Goal: Complete application form

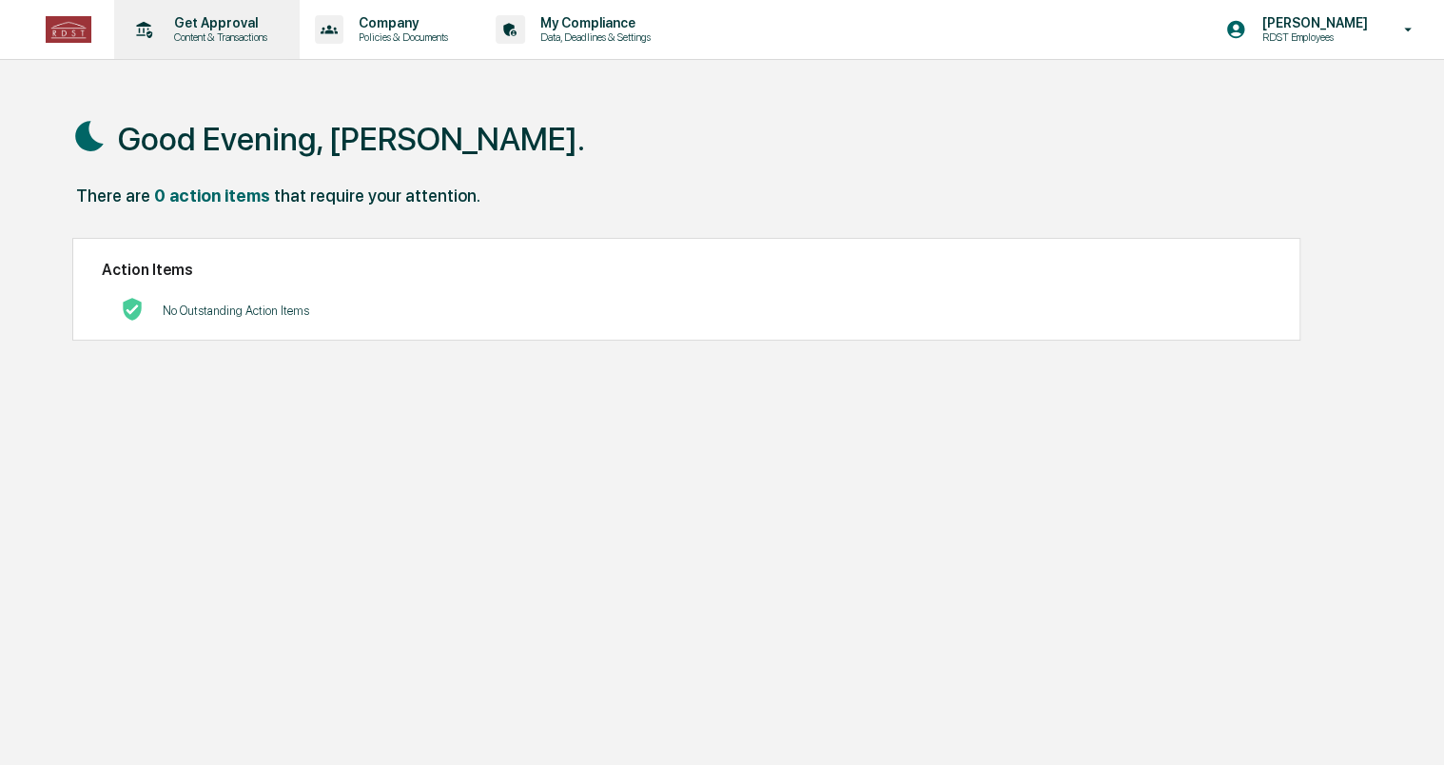
click at [240, 38] on p "Content & Transactions" at bounding box center [218, 36] width 118 height 13
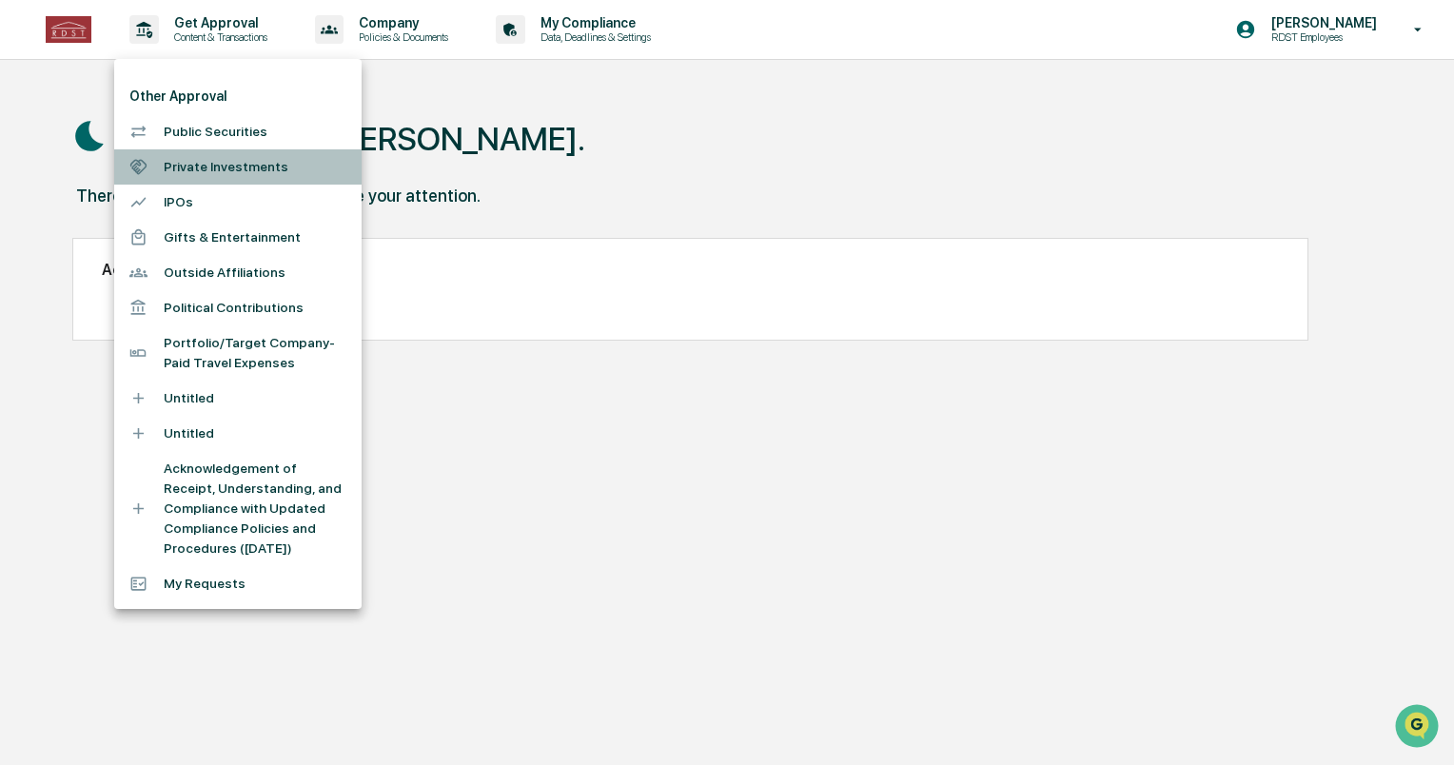
click at [239, 176] on li "Private Investments" at bounding box center [237, 166] width 247 height 35
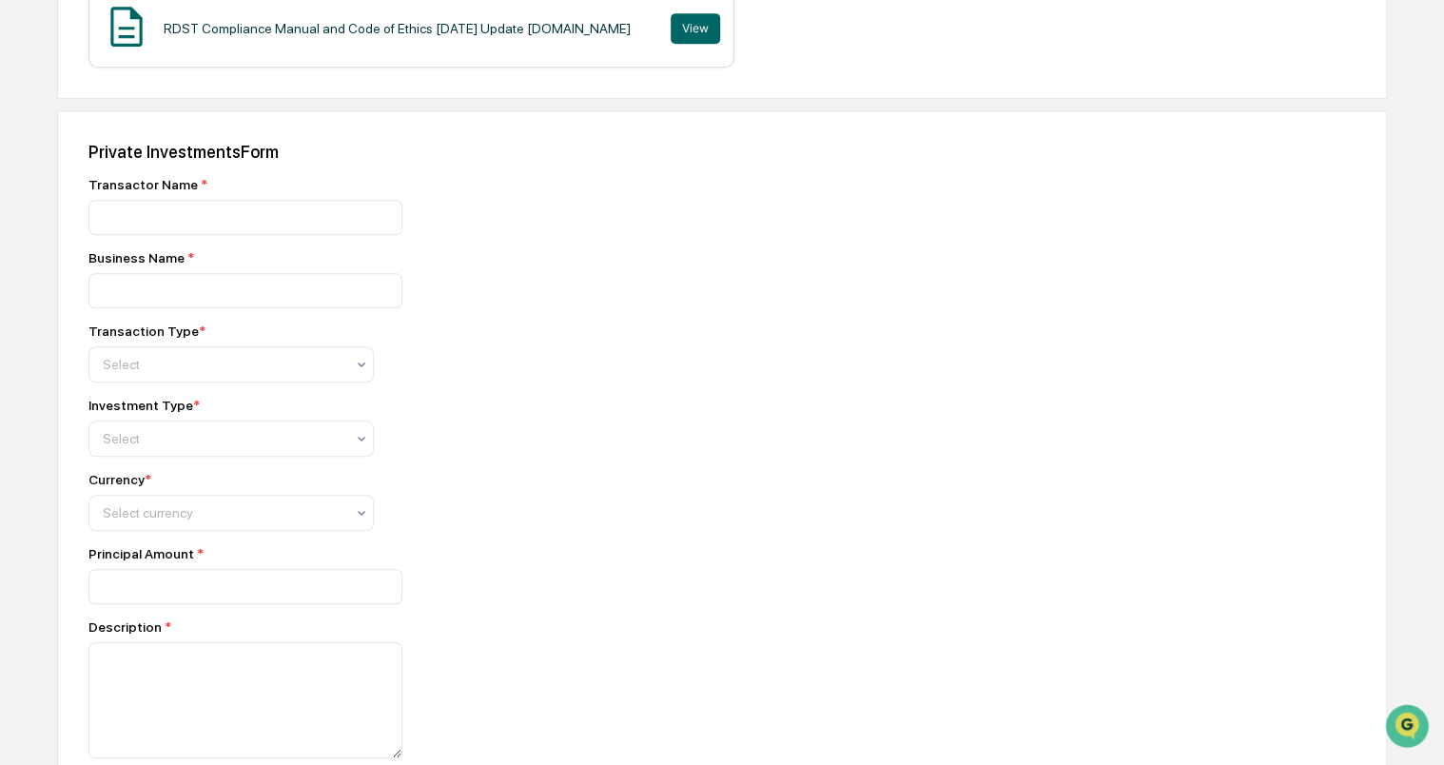
scroll to position [542, 0]
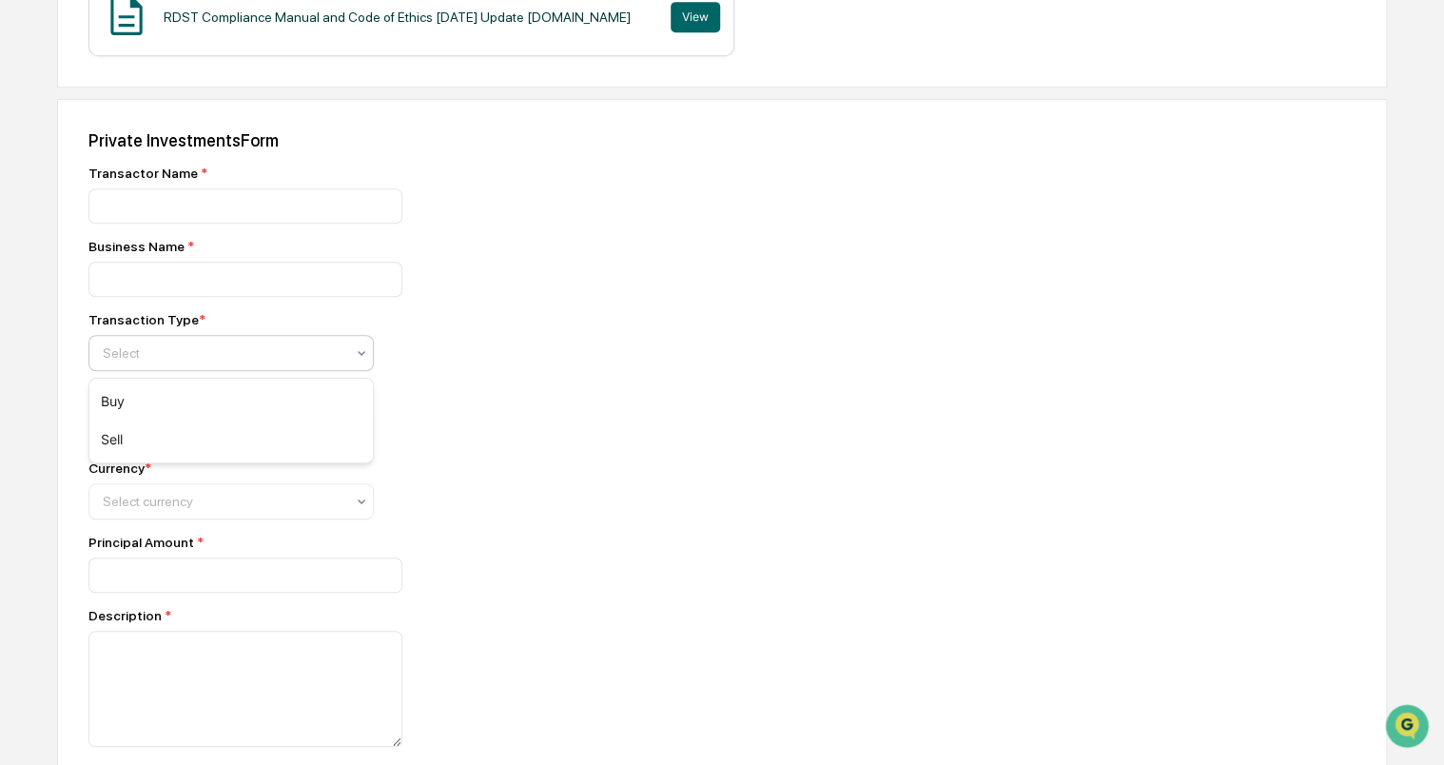
click at [343, 366] on div "Select" at bounding box center [223, 353] width 261 height 27
click at [334, 394] on div "Buy" at bounding box center [231, 401] width 284 height 38
click at [323, 445] on div "Select" at bounding box center [230, 427] width 285 height 36
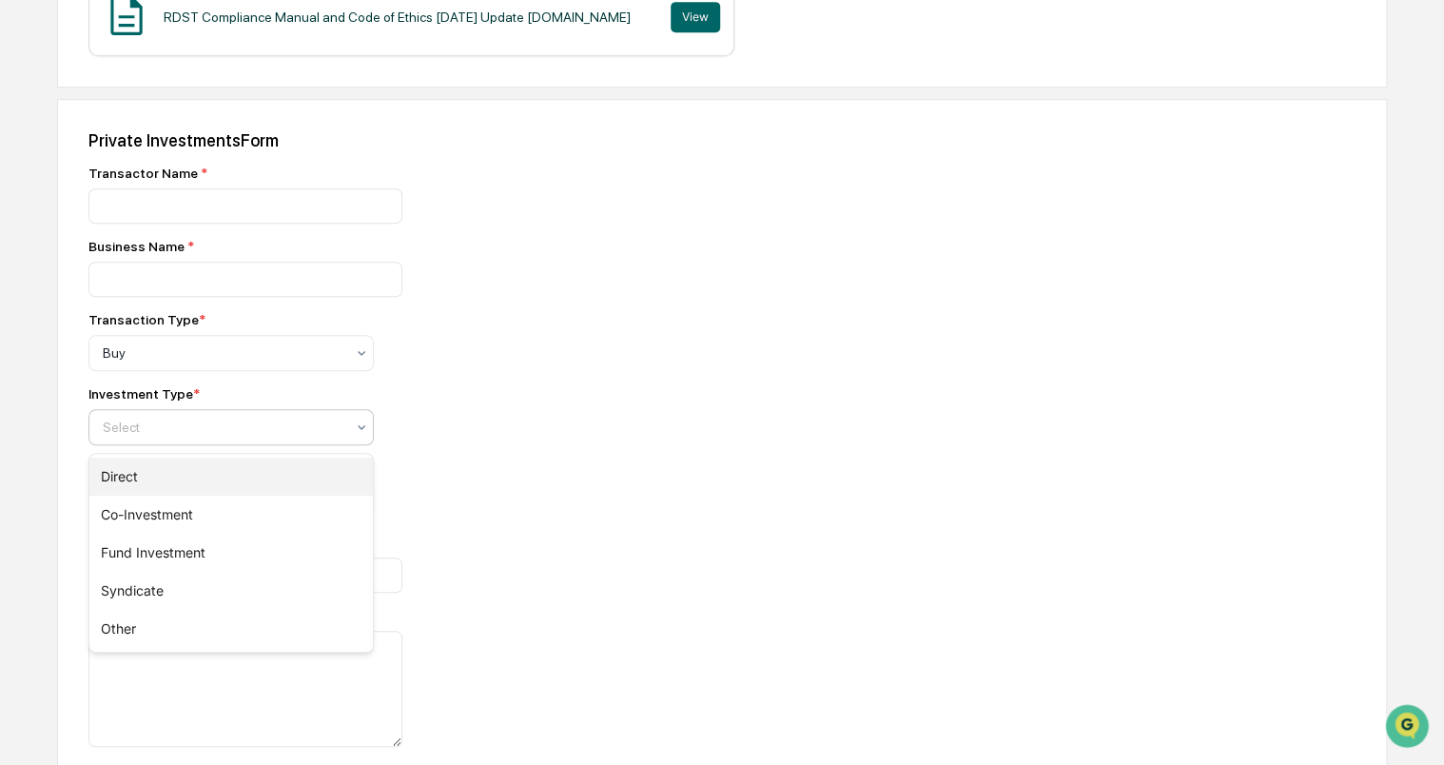
click at [316, 480] on div "Direct" at bounding box center [231, 477] width 284 height 38
click at [309, 504] on div at bounding box center [224, 501] width 242 height 19
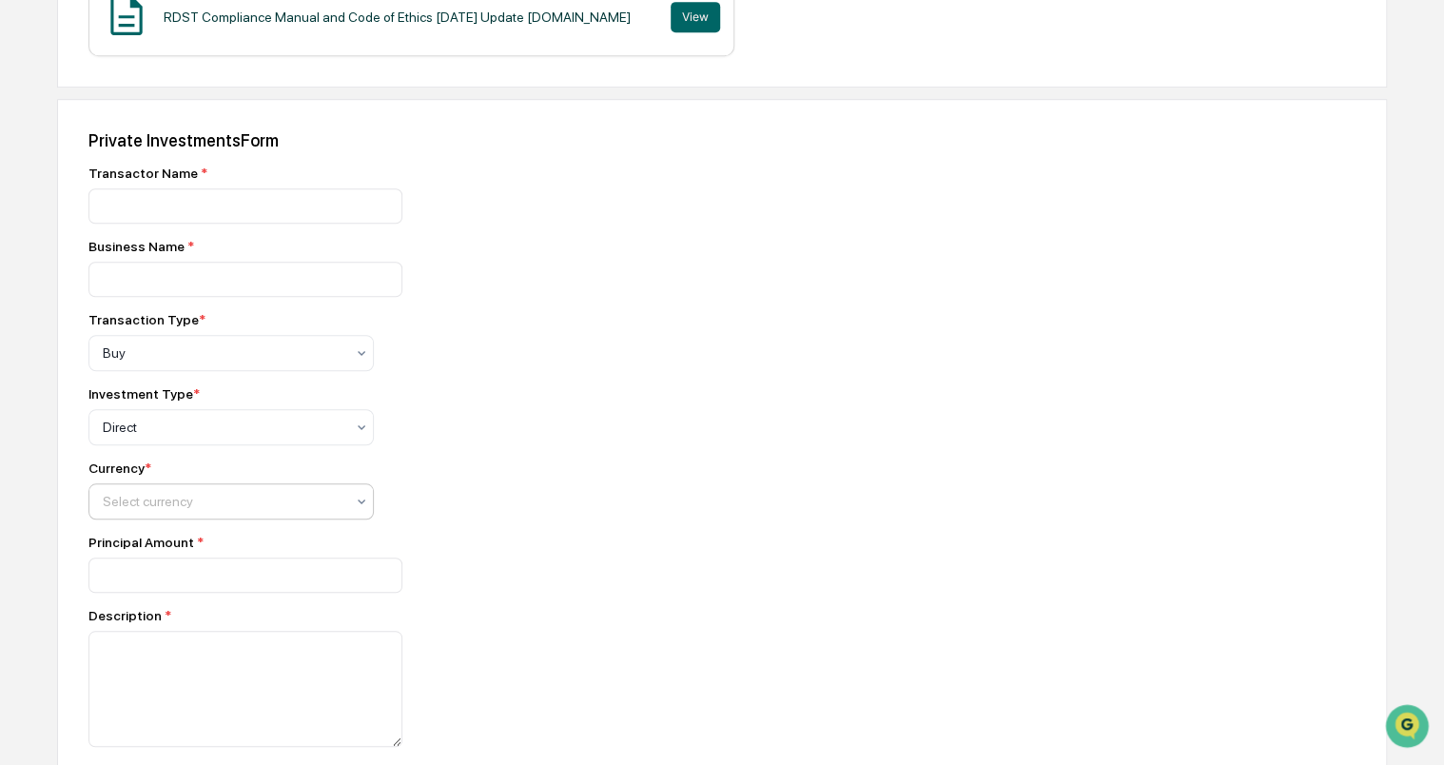
click at [309, 504] on div at bounding box center [224, 501] width 242 height 19
click at [449, 491] on div "Currency * Select currency" at bounding box center [421, 489] width 666 height 59
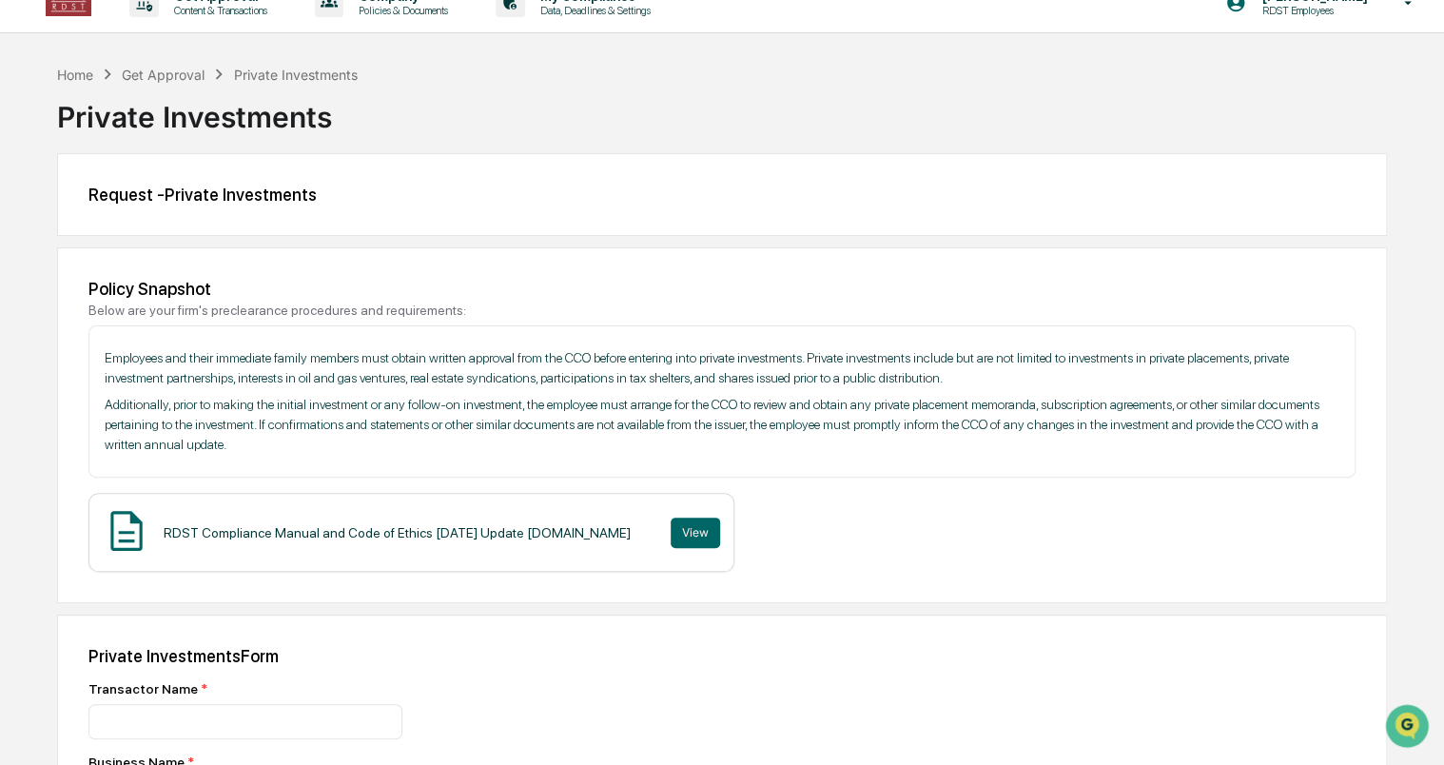
scroll to position [0, 0]
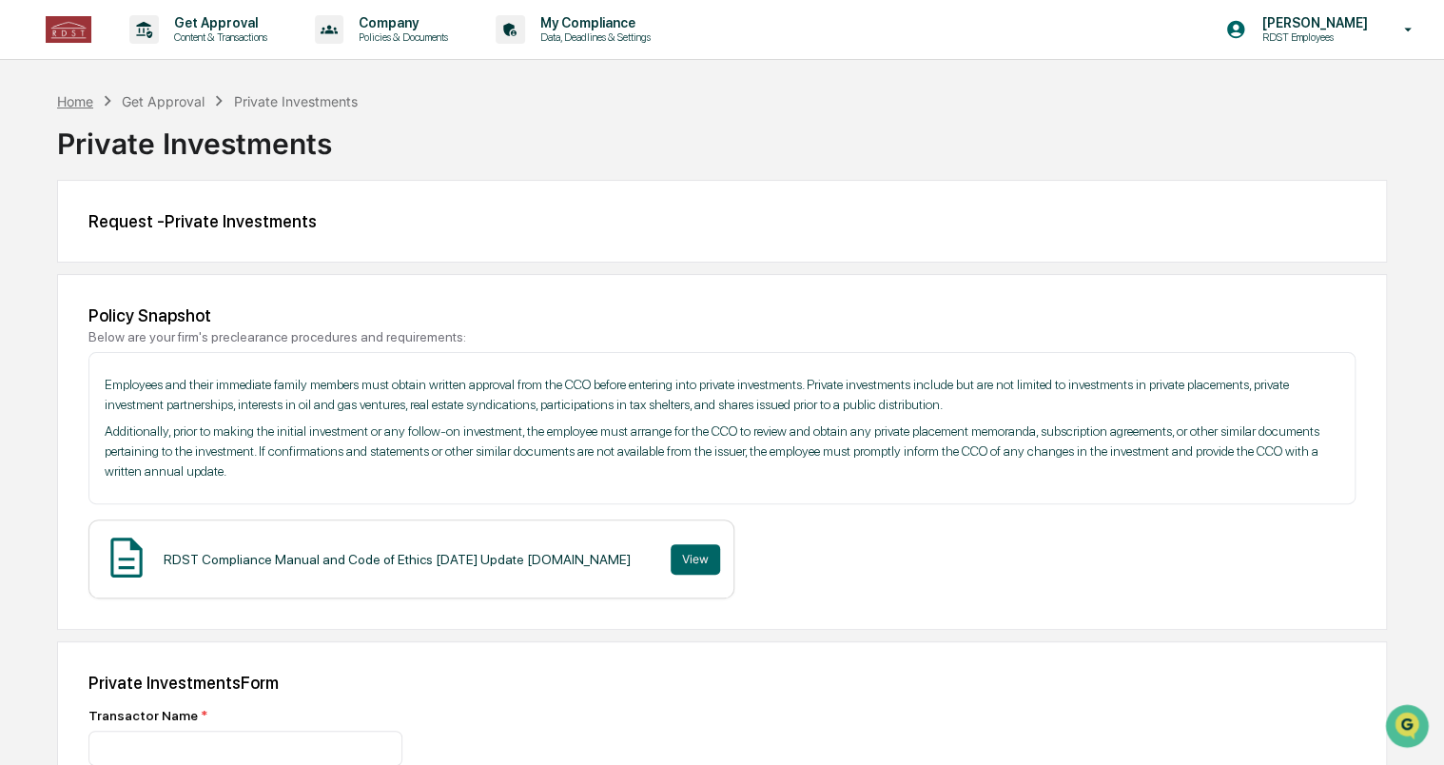
click at [86, 95] on div "Home" at bounding box center [75, 101] width 36 height 16
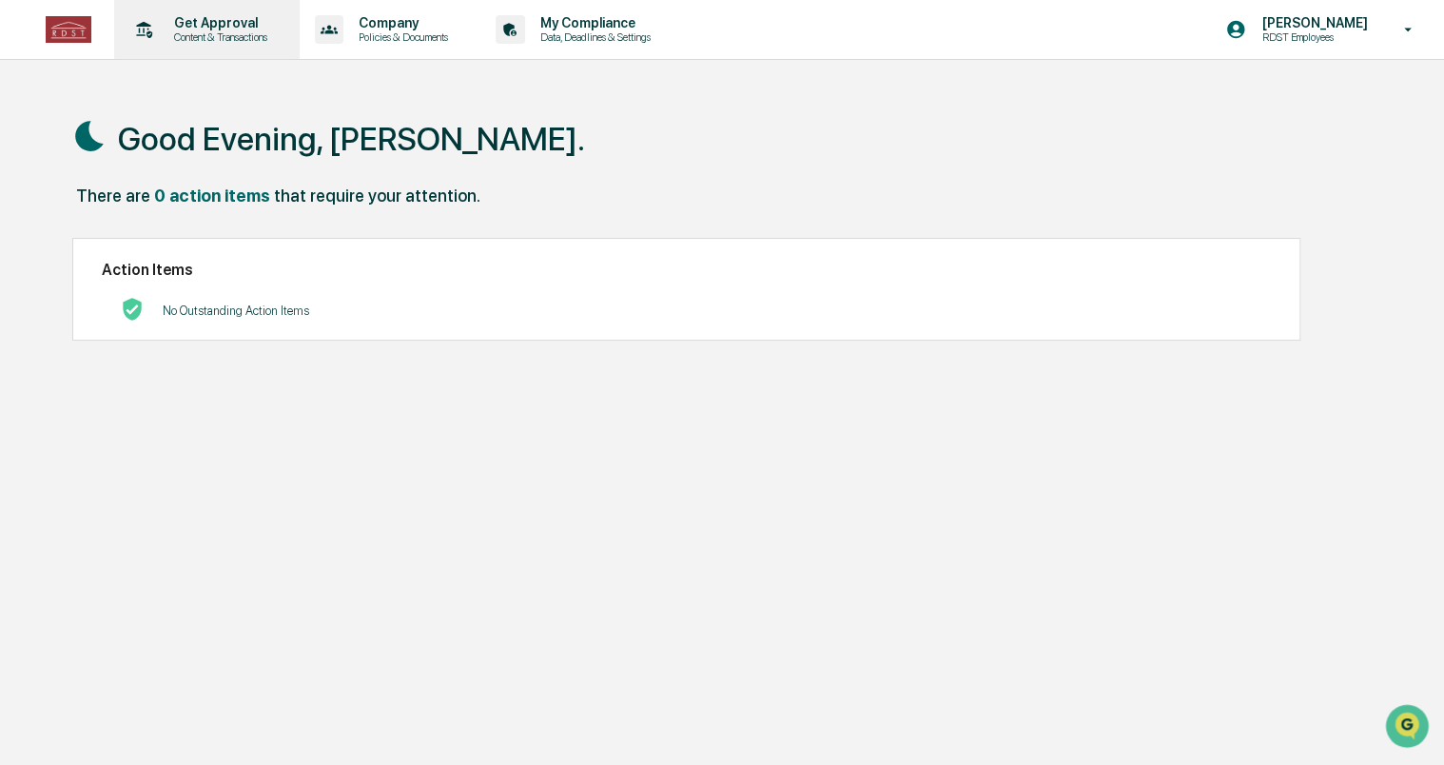
click at [217, 34] on p "Content & Transactions" at bounding box center [218, 36] width 118 height 13
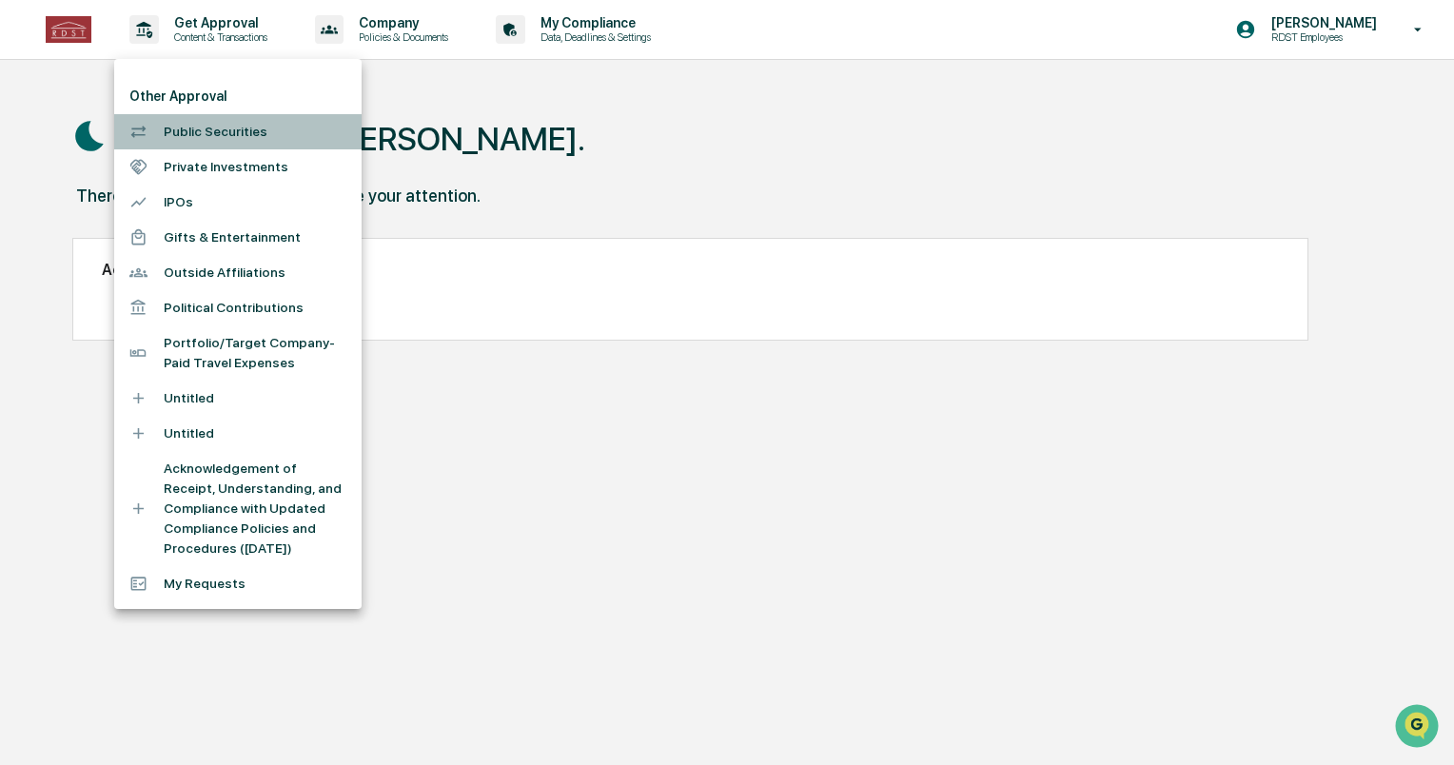
click at [217, 128] on li "Public Securities" at bounding box center [237, 131] width 247 height 35
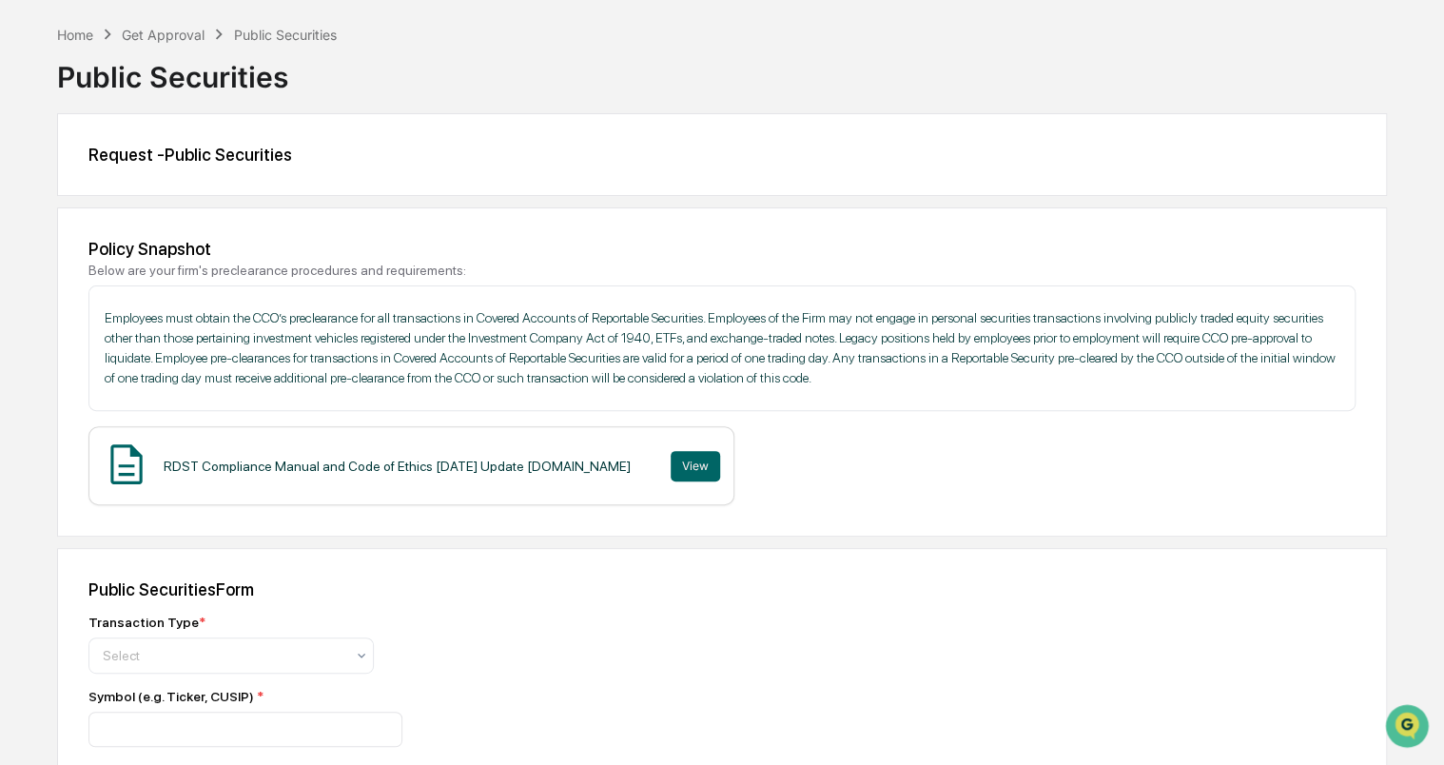
scroll to position [68, 0]
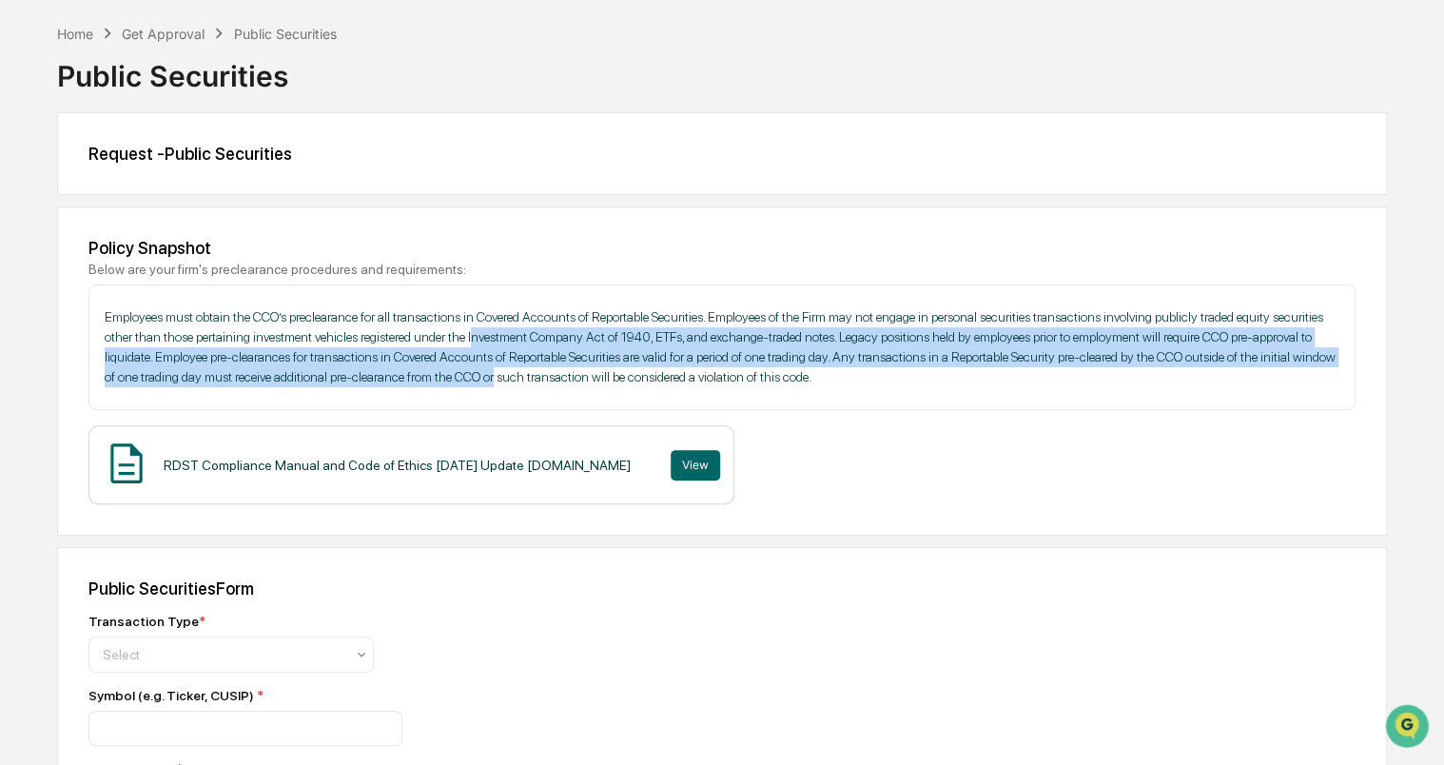
drag, startPoint x: 476, startPoint y: 340, endPoint x: 545, endPoint y: 375, distance: 77.9
click at [545, 375] on p "Employees must obtain the CCO’s preclearance for all transactions in Covered Ac…" at bounding box center [722, 347] width 1235 height 80
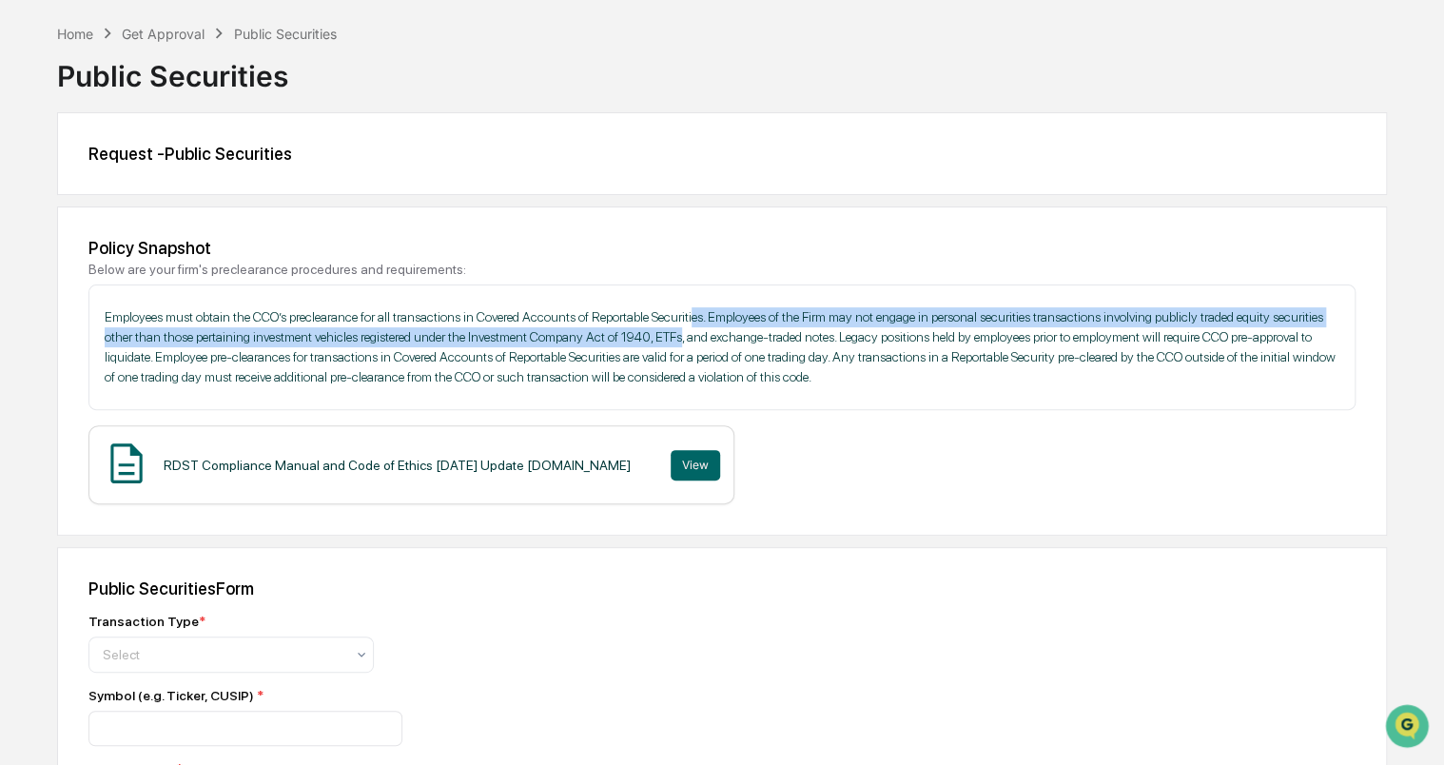
drag, startPoint x: 686, startPoint y: 331, endPoint x: 698, endPoint y: 324, distance: 14.0
click at [698, 324] on p "Employees must obtain the CCO’s preclearance for all transactions in Covered Ac…" at bounding box center [722, 347] width 1235 height 80
click at [722, 315] on p "Employees must obtain the CCO’s preclearance for all transactions in Covered Ac…" at bounding box center [722, 347] width 1235 height 80
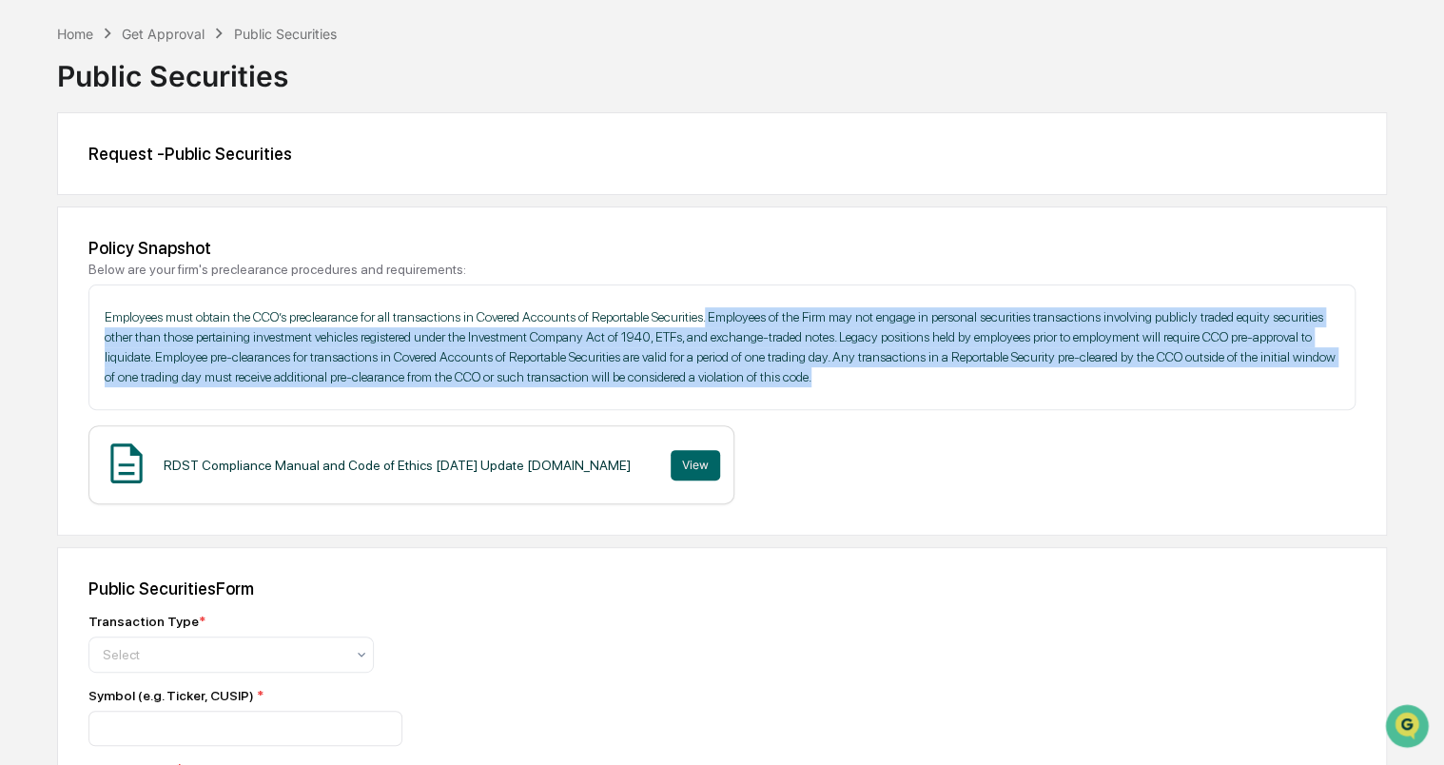
drag, startPoint x: 712, startPoint y: 315, endPoint x: 870, endPoint y: 388, distance: 174.1
click at [870, 388] on div "Employees must obtain the CCO’s preclearance for all transactions in Covered Ac…" at bounding box center [721, 347] width 1267 height 126
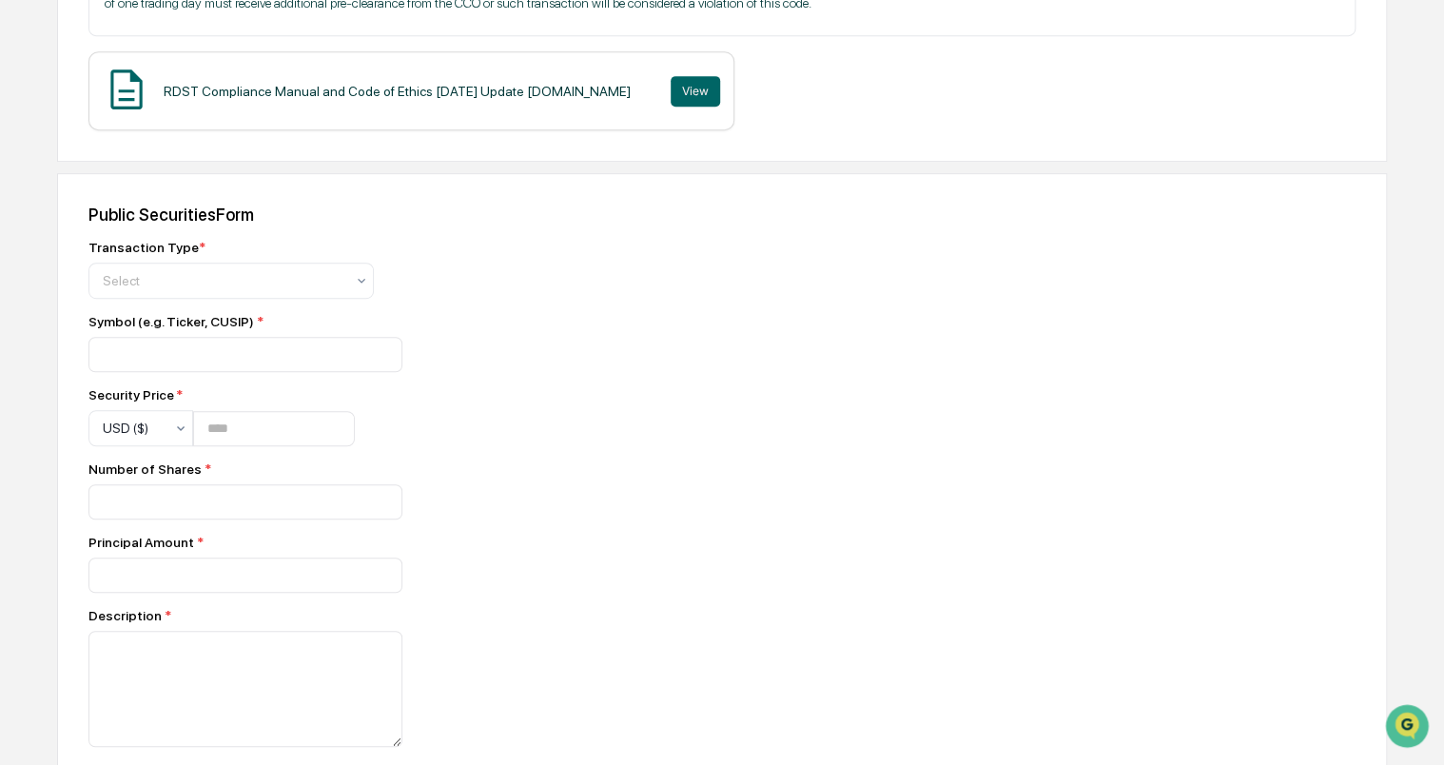
scroll to position [443, 0]
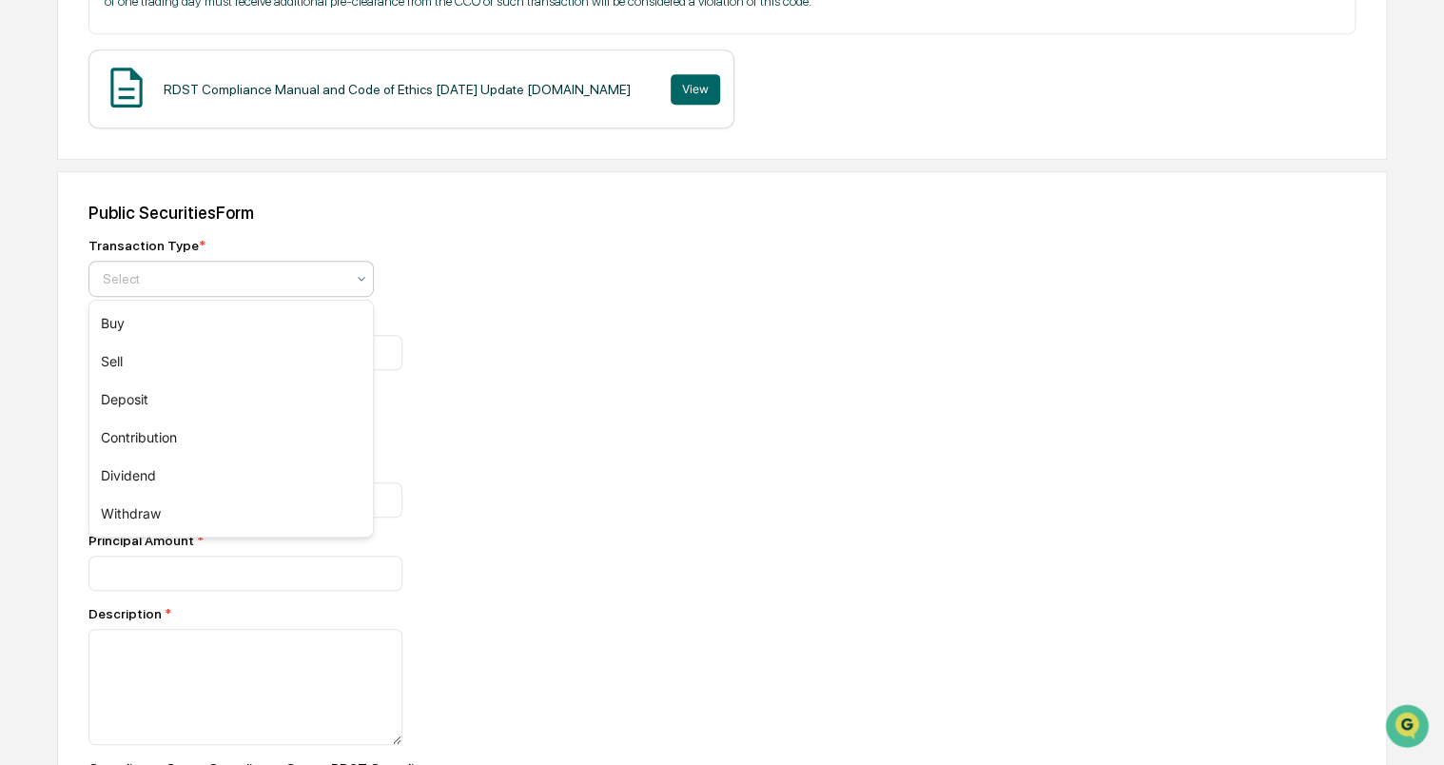
click at [310, 272] on div at bounding box center [224, 278] width 242 height 19
click at [318, 311] on div "Buy" at bounding box center [231, 323] width 284 height 38
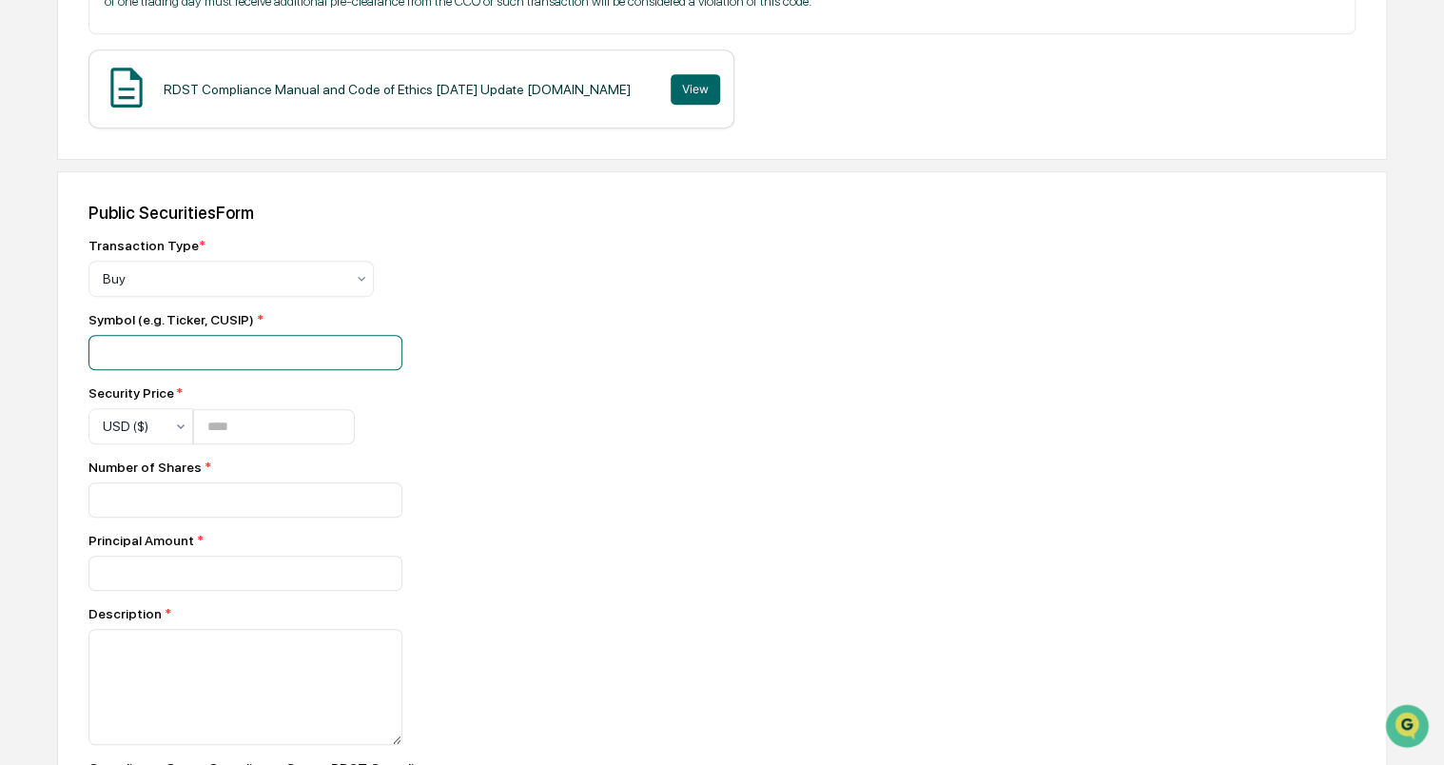
click at [323, 361] on input at bounding box center [245, 352] width 314 height 35
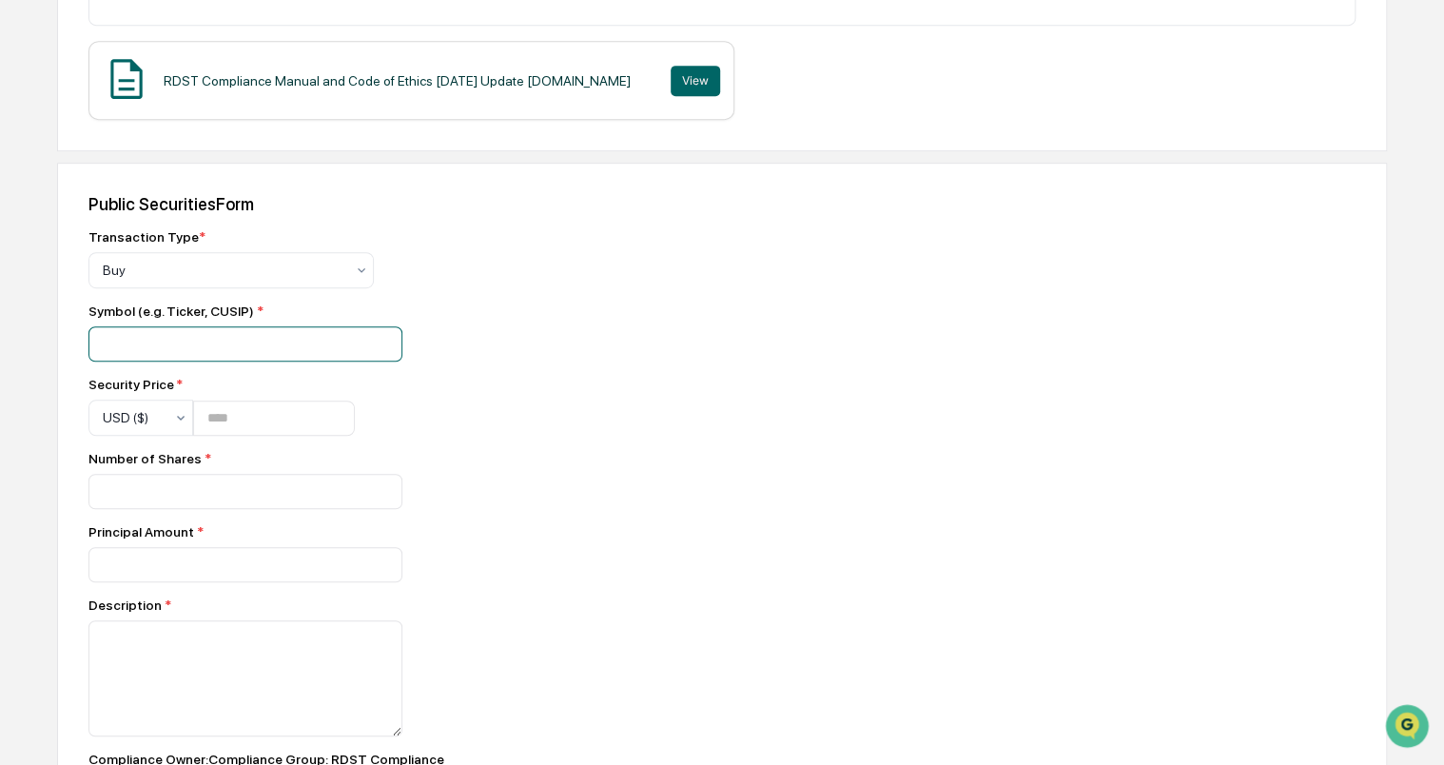
scroll to position [0, 0]
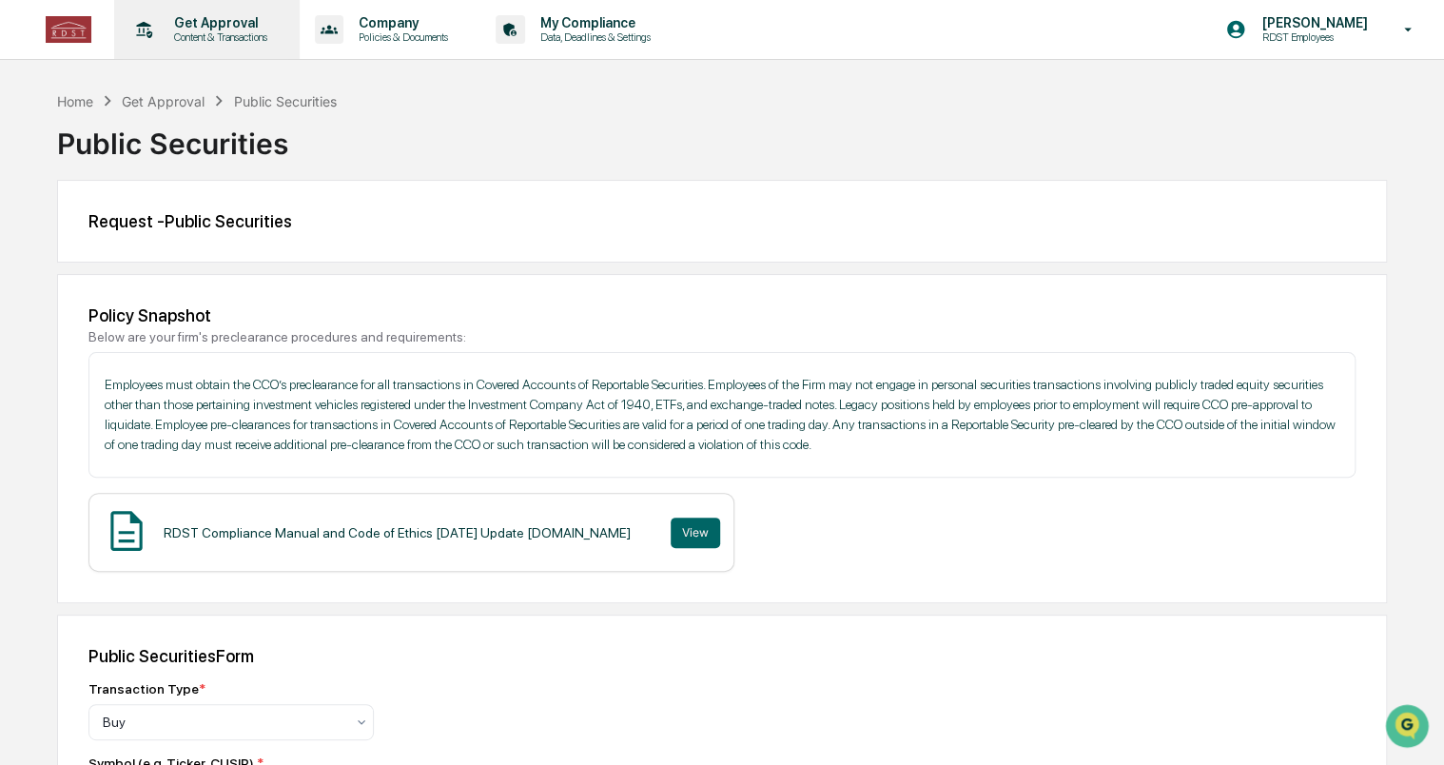
click at [191, 11] on div "Get Approval Content & Transactions" at bounding box center [205, 29] width 166 height 59
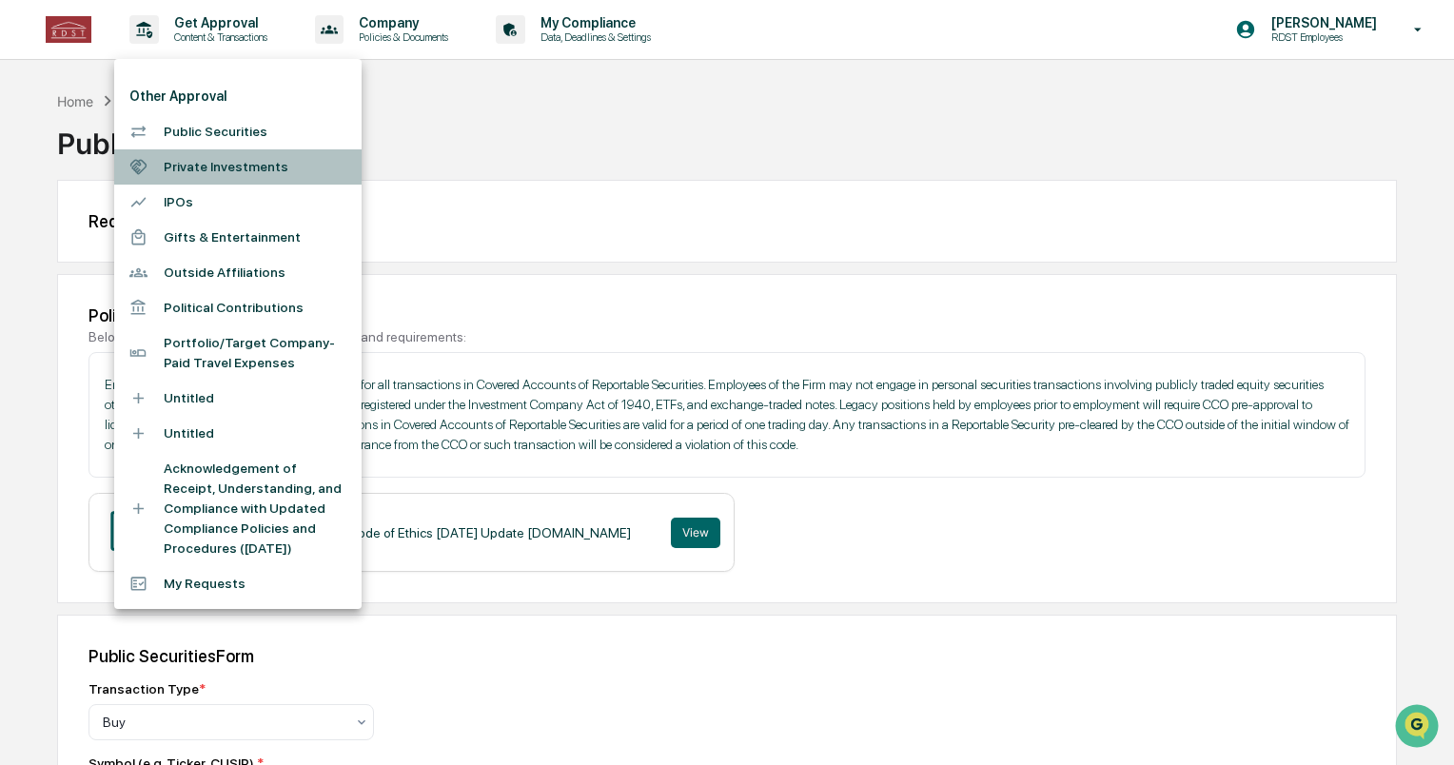
click at [244, 180] on li "Private Investments" at bounding box center [237, 166] width 247 height 35
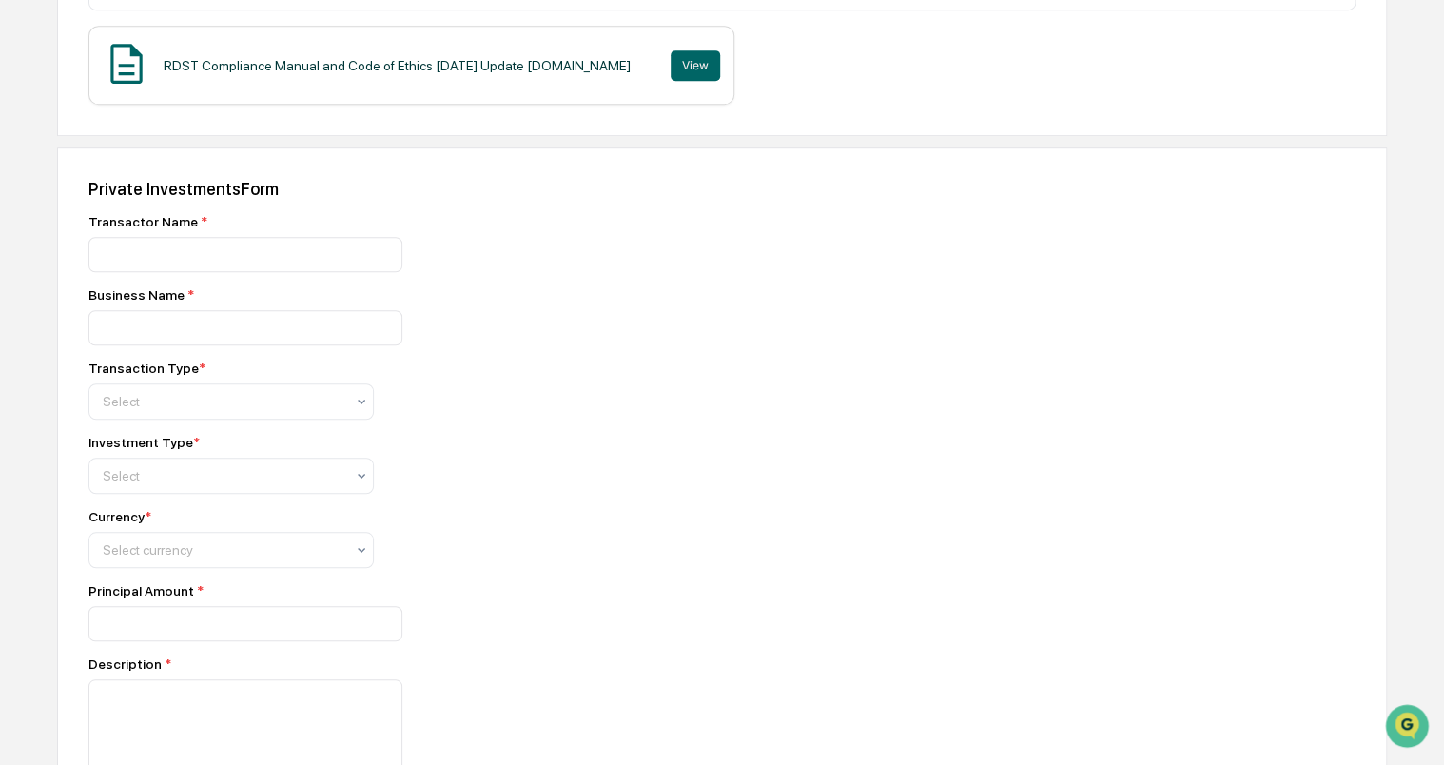
scroll to position [819, 0]
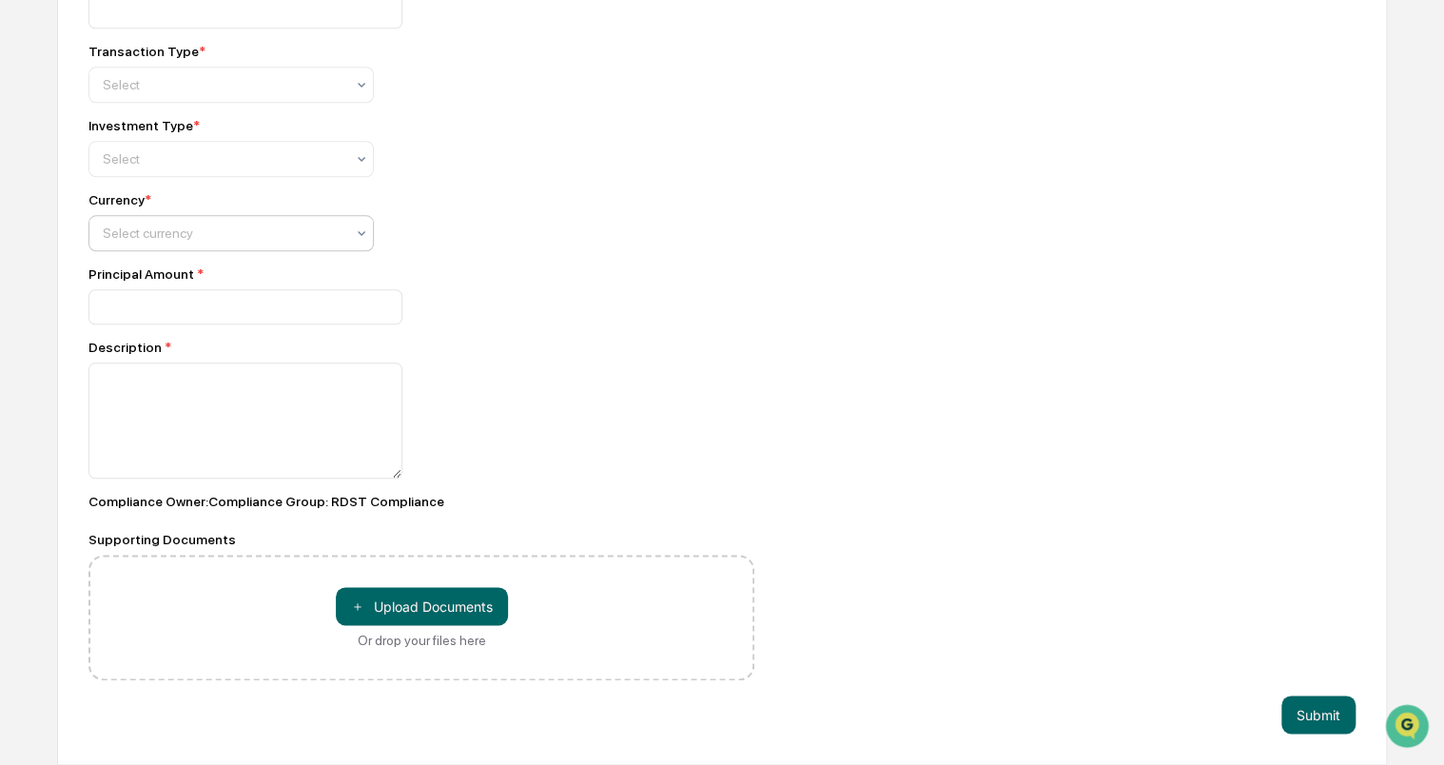
click at [352, 223] on div "Select currency" at bounding box center [223, 233] width 261 height 27
click at [498, 289] on div at bounding box center [421, 306] width 666 height 35
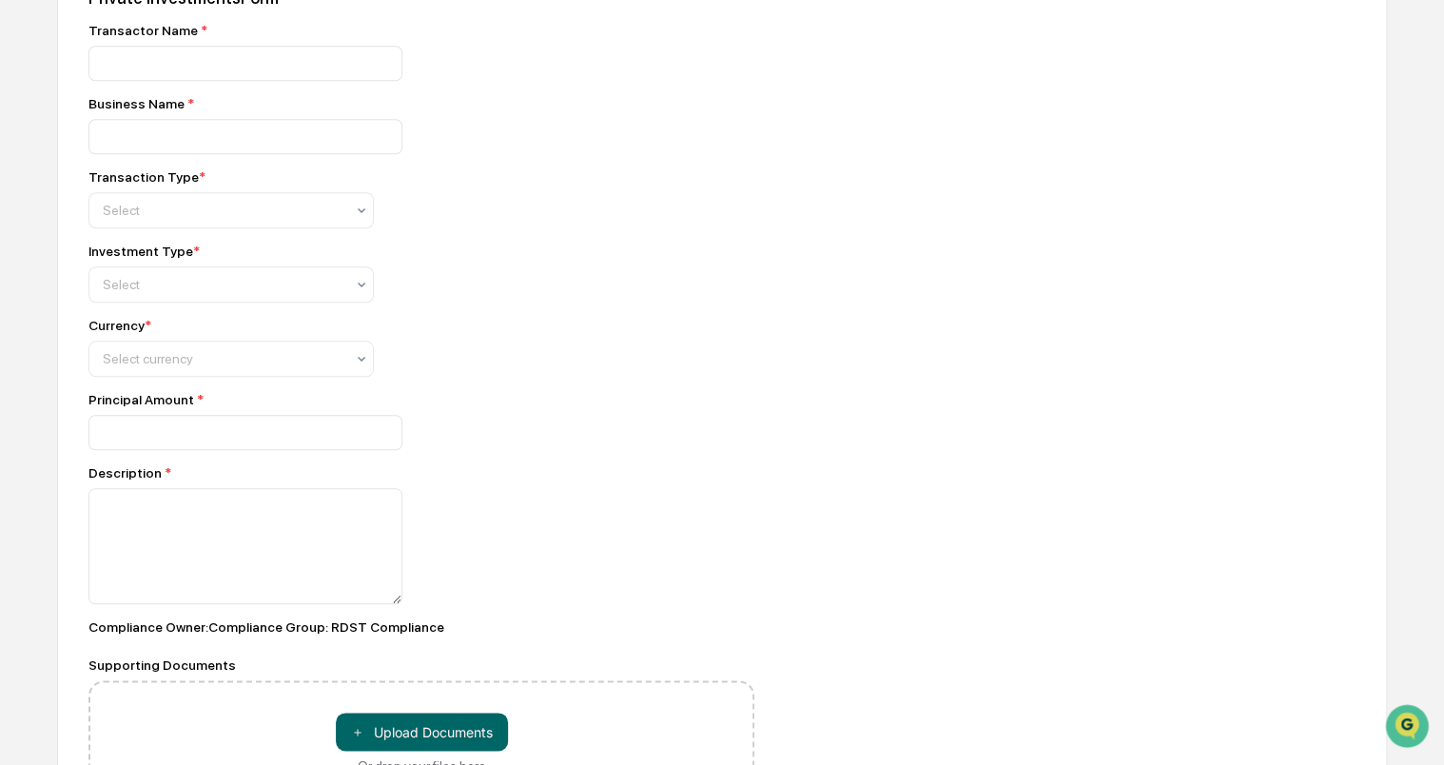
scroll to position [675, 0]
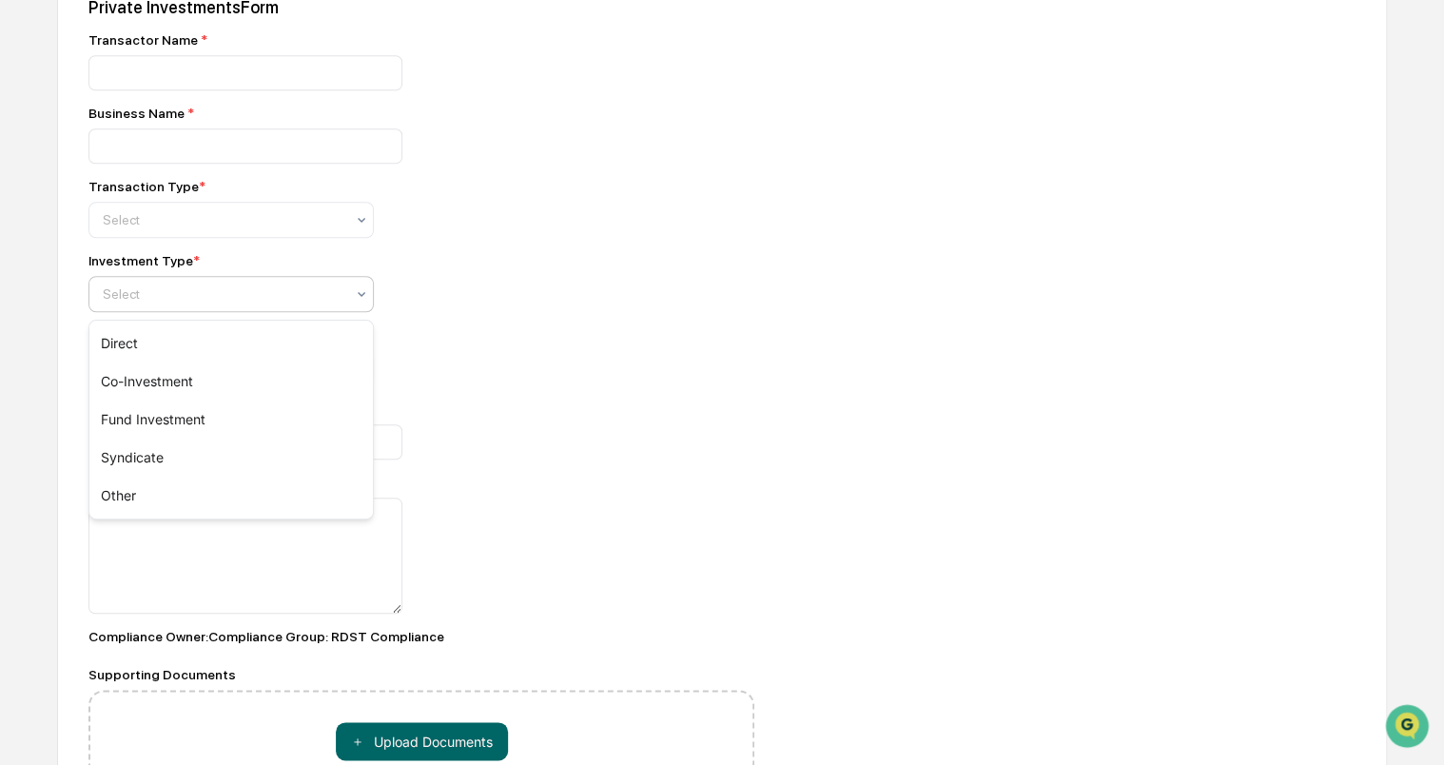
click at [340, 300] on div at bounding box center [224, 293] width 242 height 19
click at [401, 236] on div "Transaction Type * Select" at bounding box center [421, 208] width 666 height 59
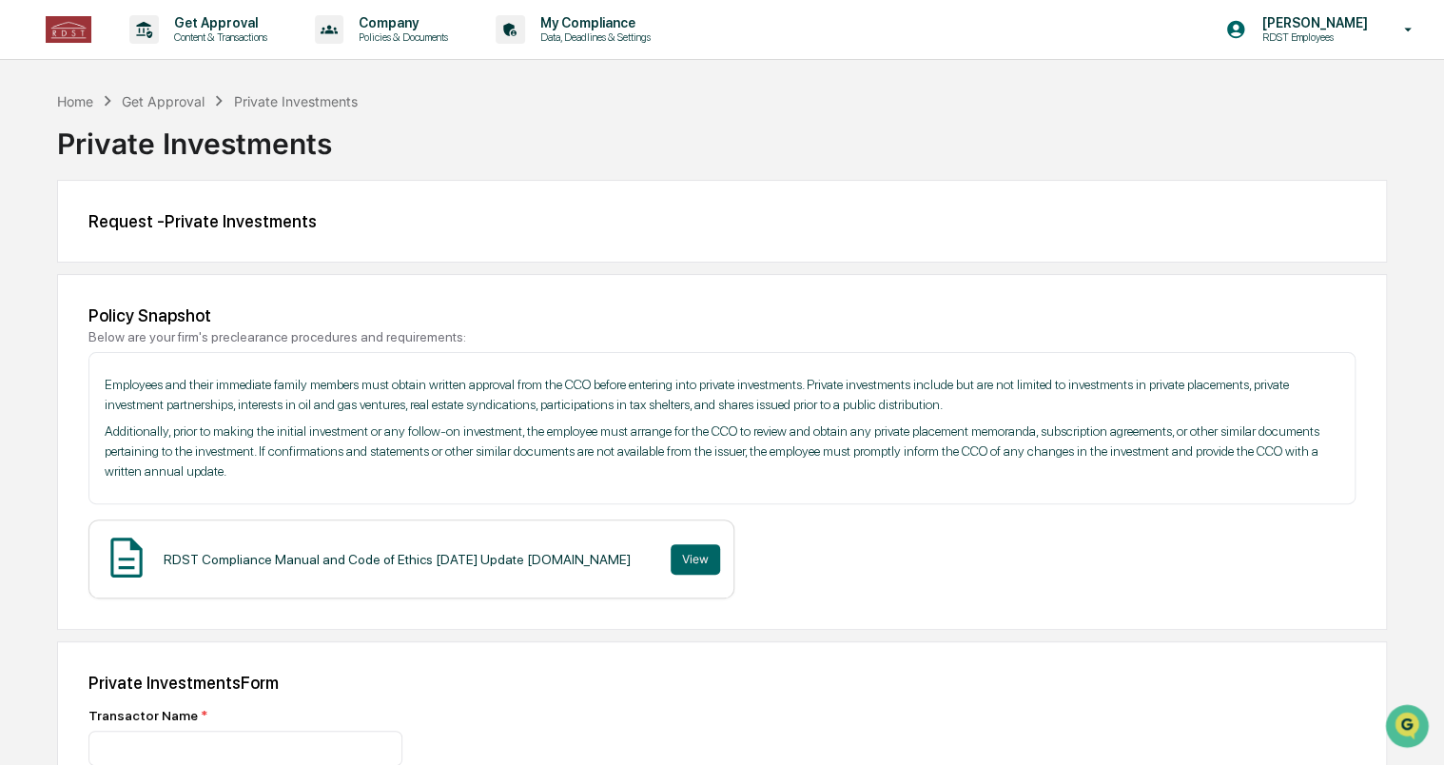
scroll to position [523, 0]
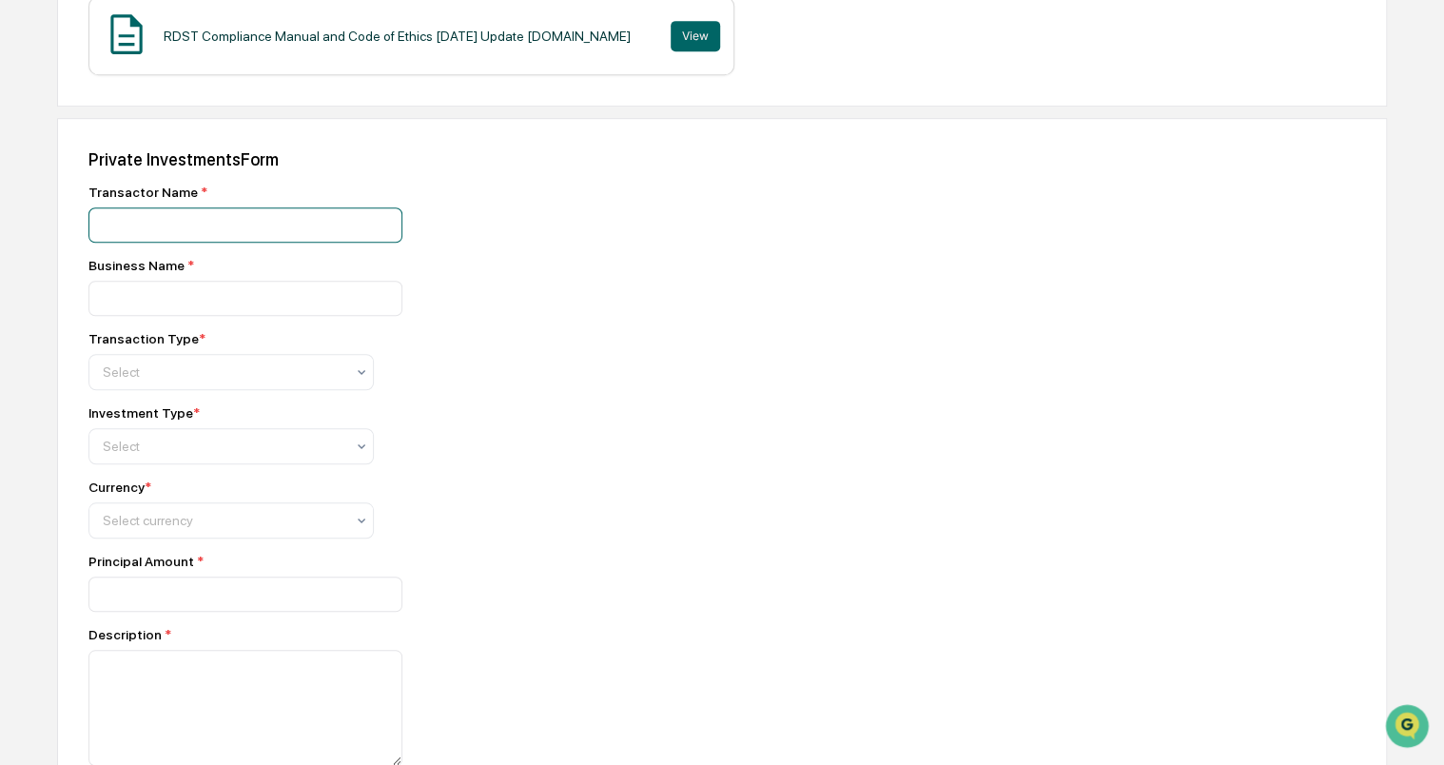
click at [269, 239] on input at bounding box center [245, 224] width 314 height 35
type input "**********"
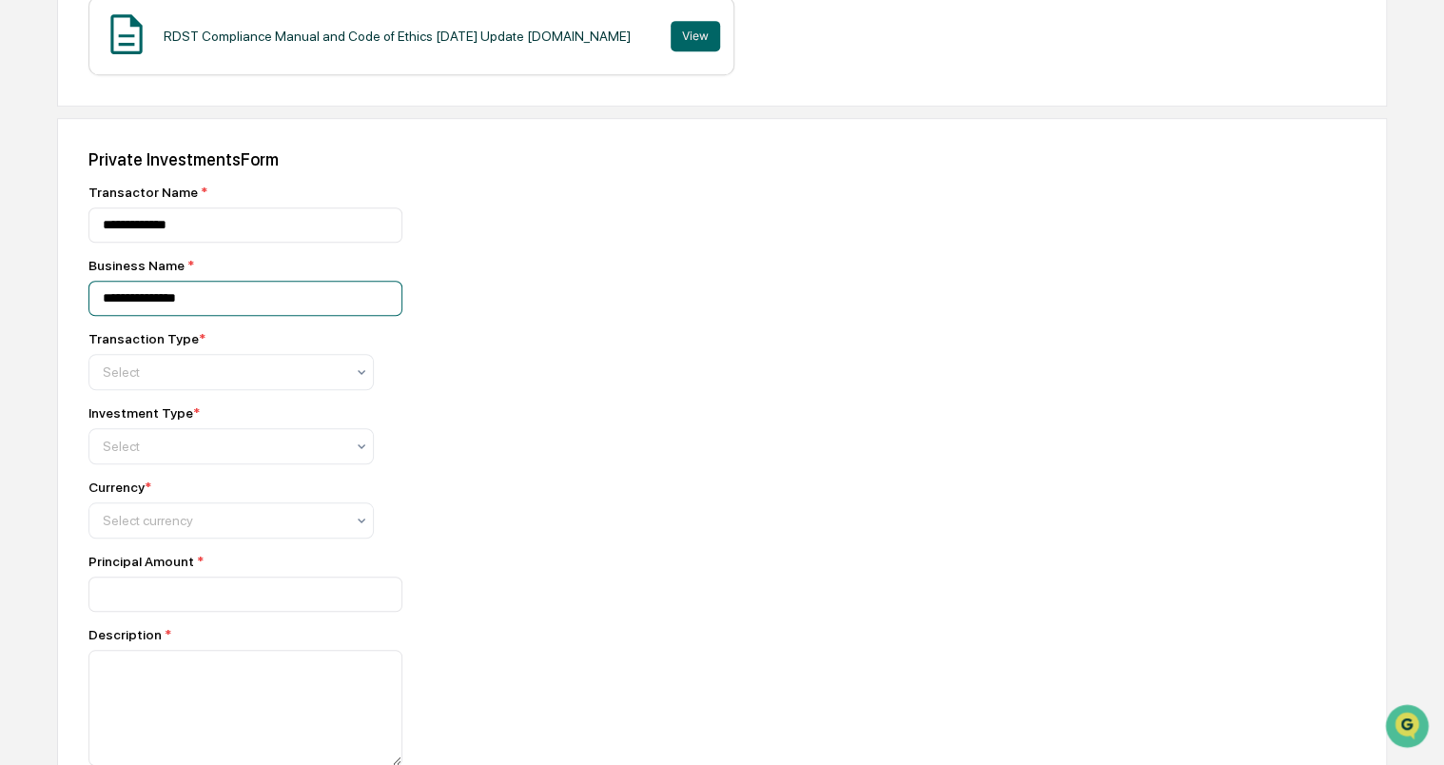
type input "**********"
click at [251, 351] on div "Transaction Type * Select" at bounding box center [421, 360] width 666 height 59
click at [259, 380] on div at bounding box center [224, 371] width 242 height 19
click at [246, 422] on div "Buy" at bounding box center [231, 420] width 284 height 38
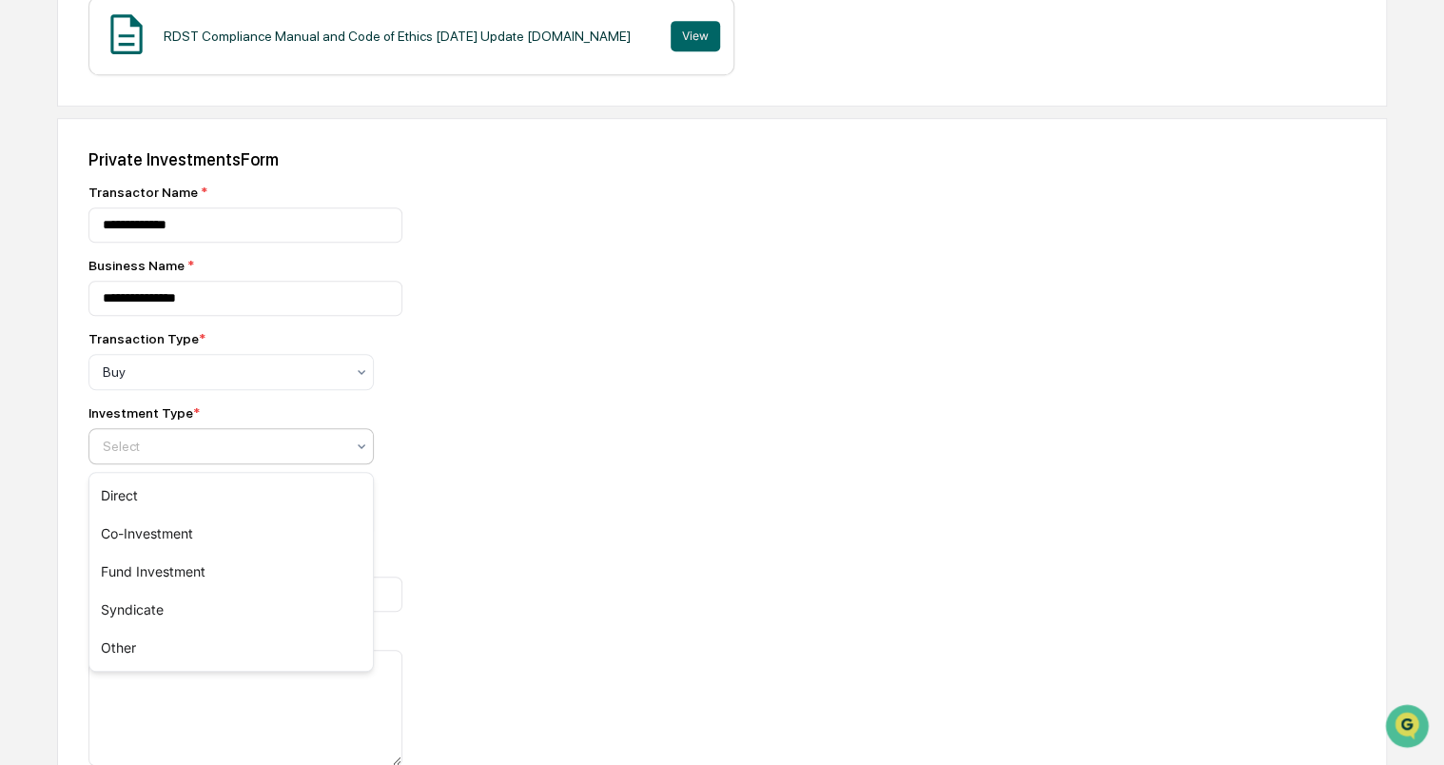
click at [234, 451] on div at bounding box center [224, 446] width 242 height 19
click at [217, 493] on div "Direct" at bounding box center [231, 496] width 284 height 38
click at [209, 530] on div at bounding box center [224, 520] width 242 height 19
click at [204, 559] on div "USD($)" at bounding box center [231, 571] width 284 height 38
click at [193, 594] on input "number" at bounding box center [245, 594] width 314 height 35
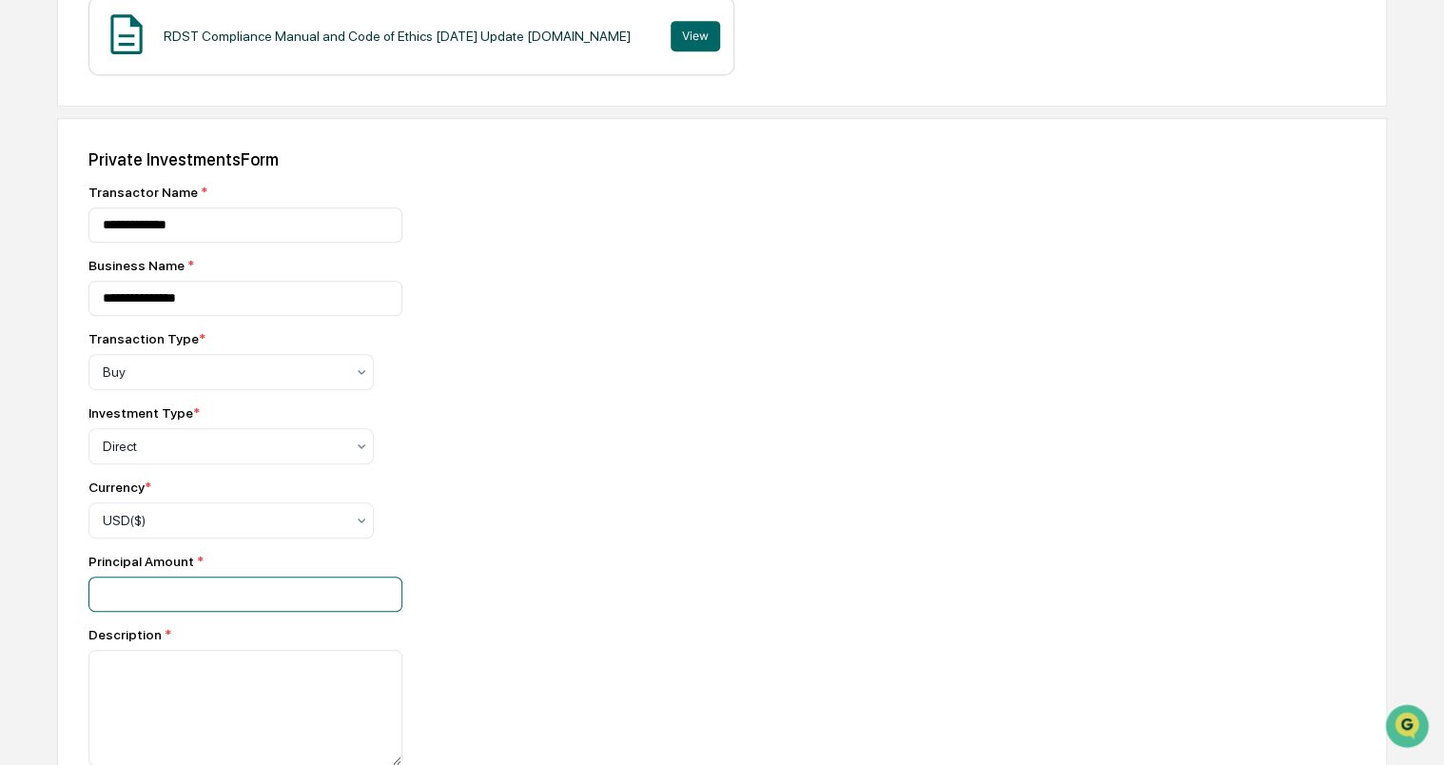
click at [237, 599] on input "number" at bounding box center [245, 594] width 314 height 35
type input "********"
click at [264, 684] on textarea at bounding box center [245, 708] width 314 height 116
click at [234, 675] on textarea at bounding box center [245, 708] width 314 height 116
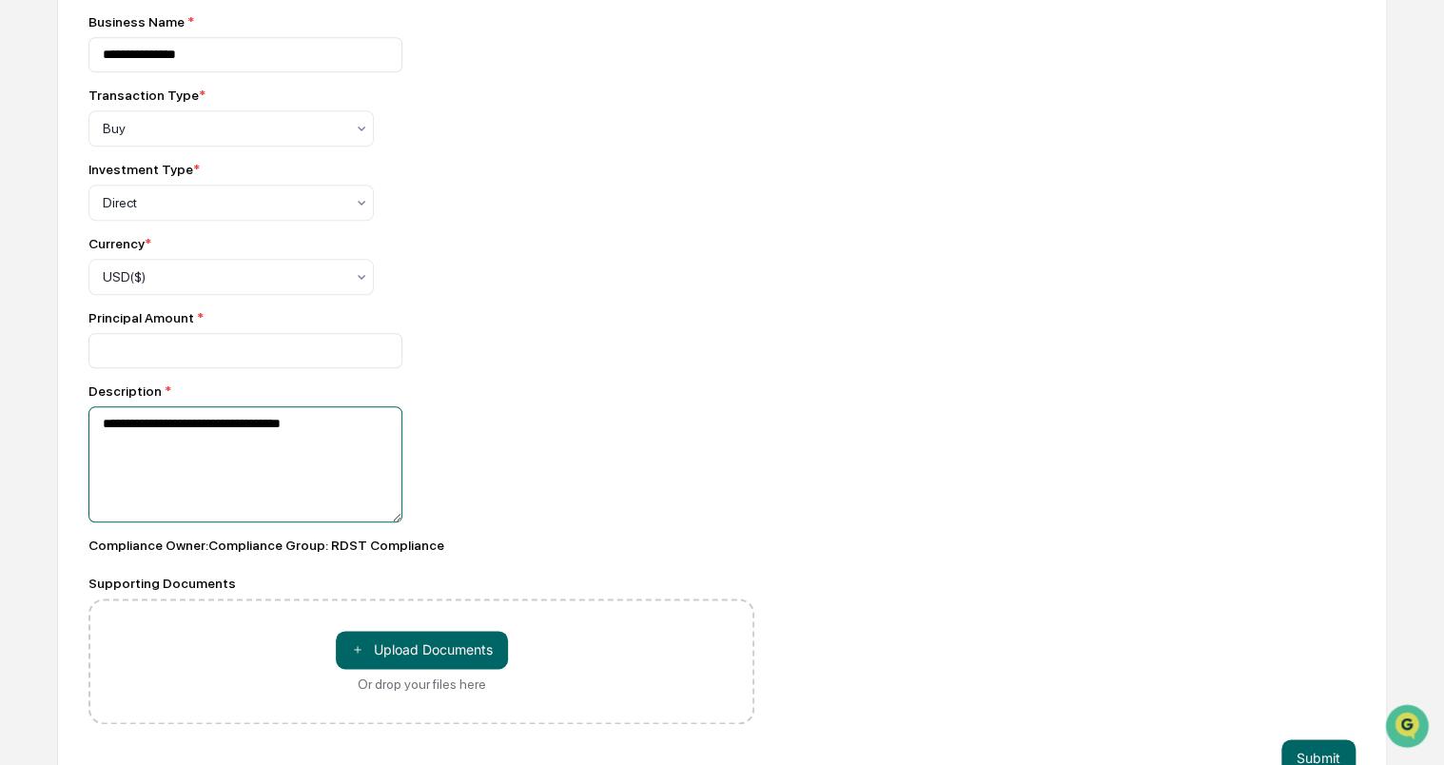
scroll to position [819, 0]
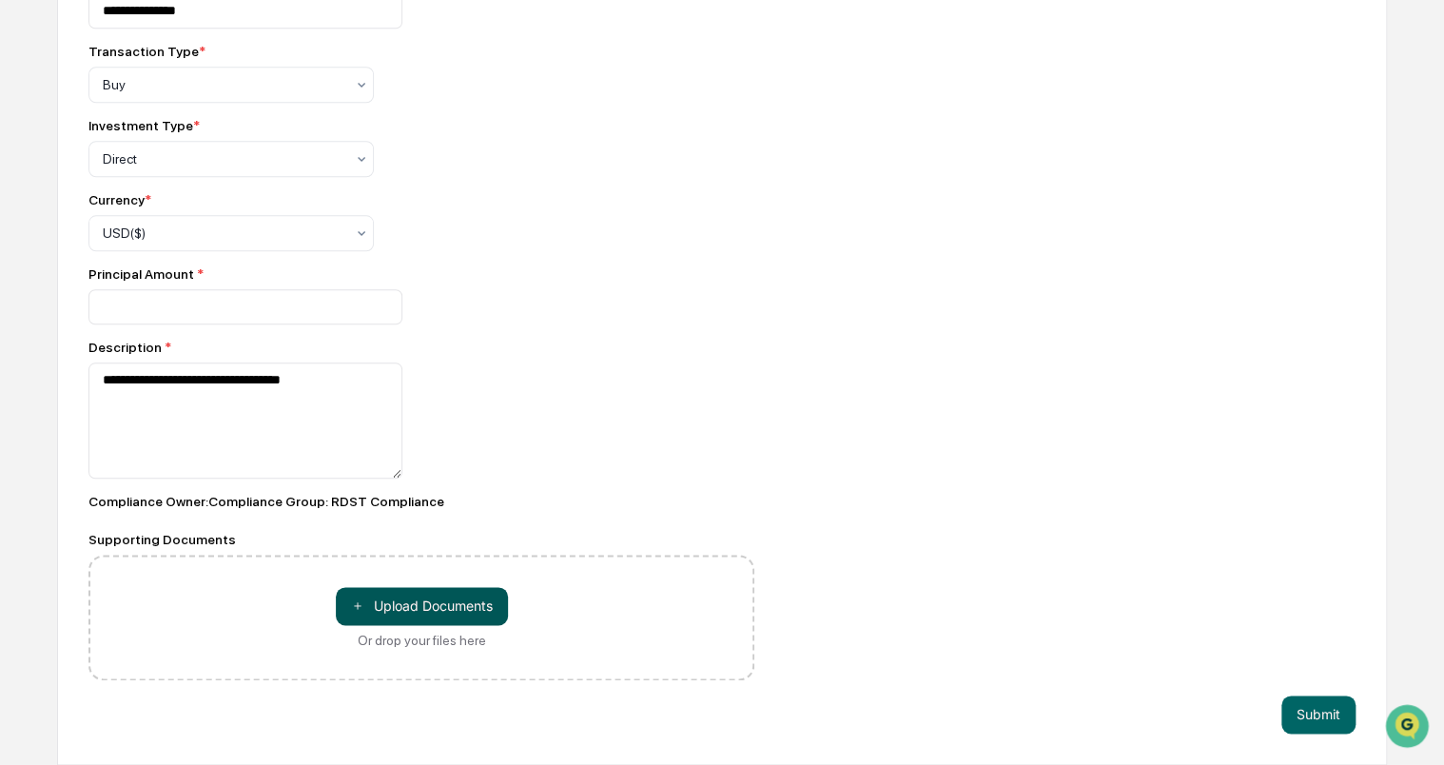
click at [398, 607] on button "＋ Upload Documents" at bounding box center [422, 606] width 172 height 38
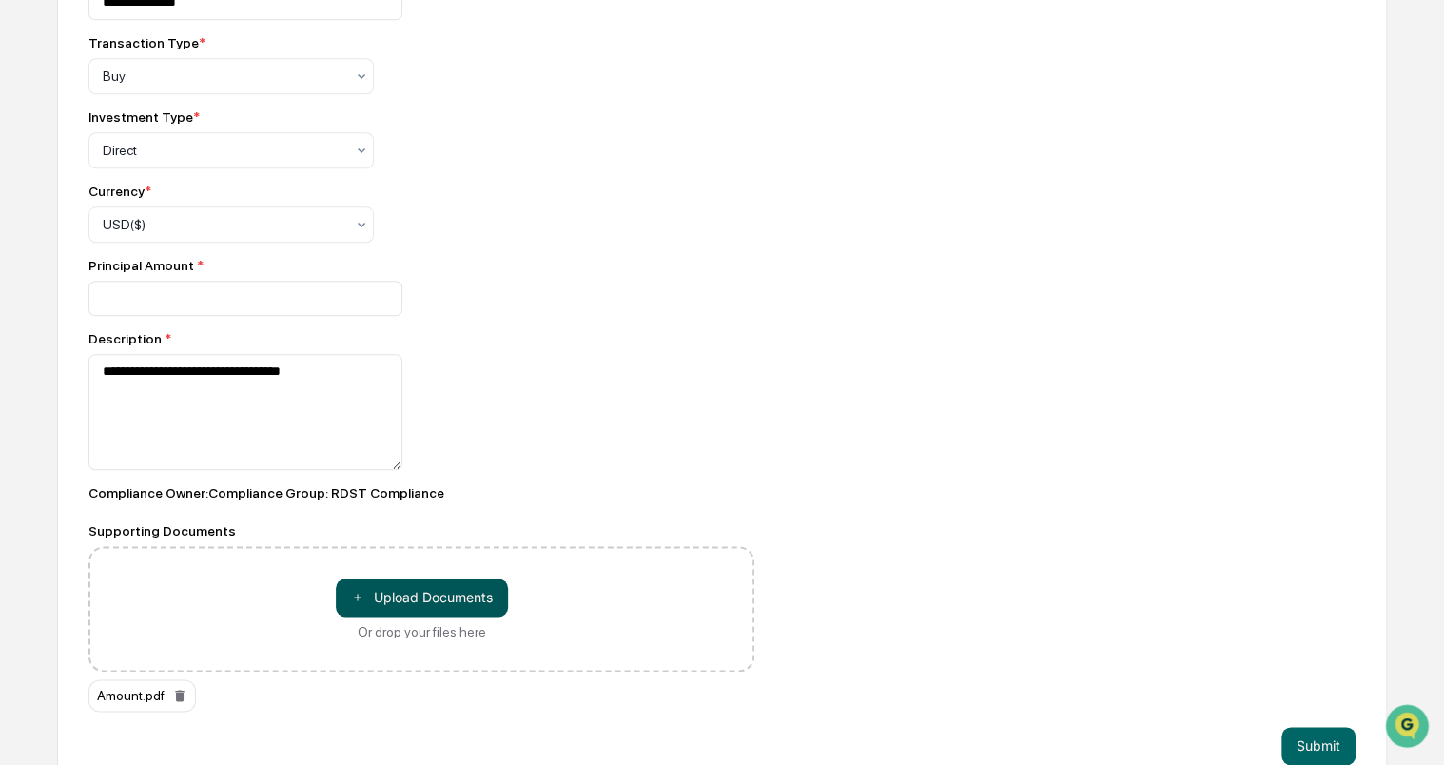
click at [471, 598] on button "＋ Upload Documents" at bounding box center [422, 597] width 172 height 38
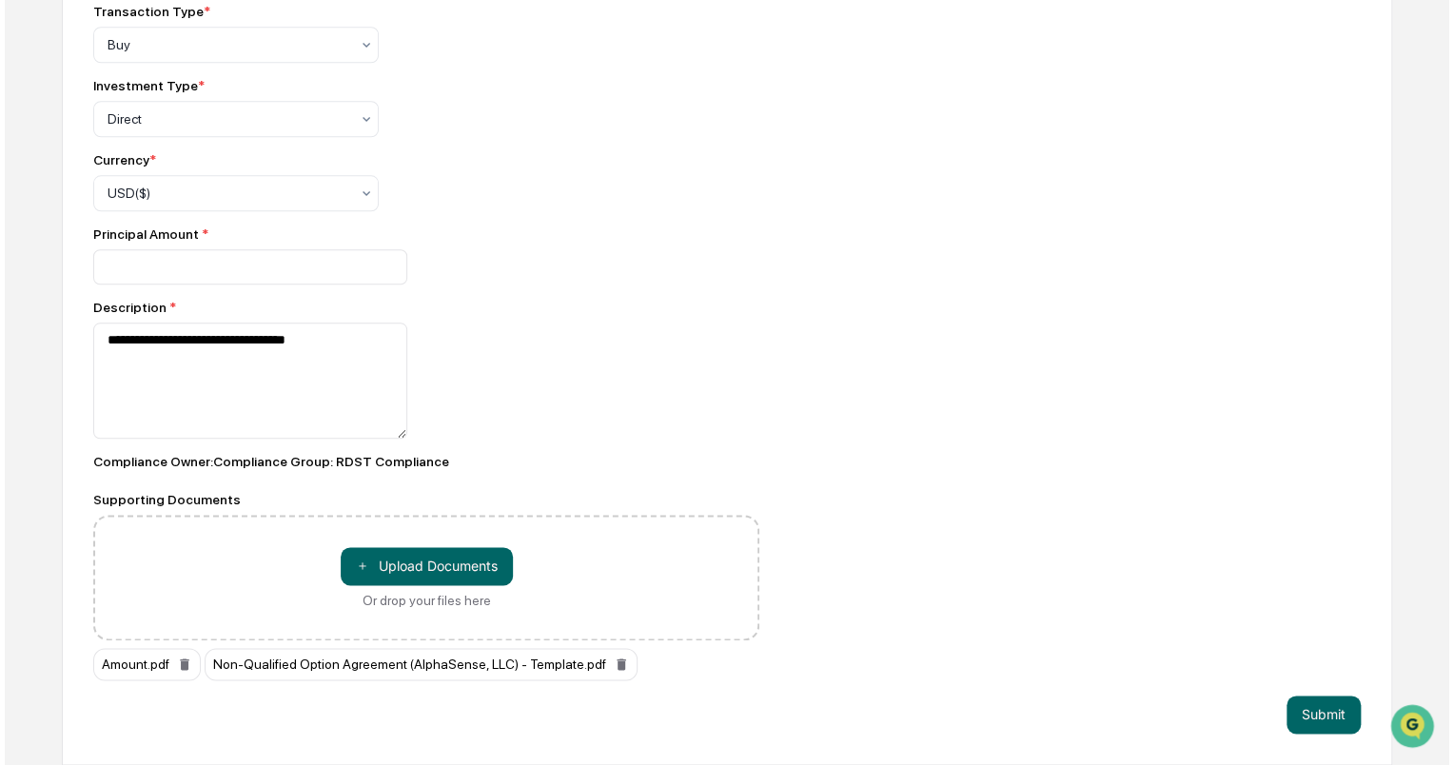
scroll to position [859, 0]
click at [375, 349] on textarea "**********" at bounding box center [245, 381] width 314 height 116
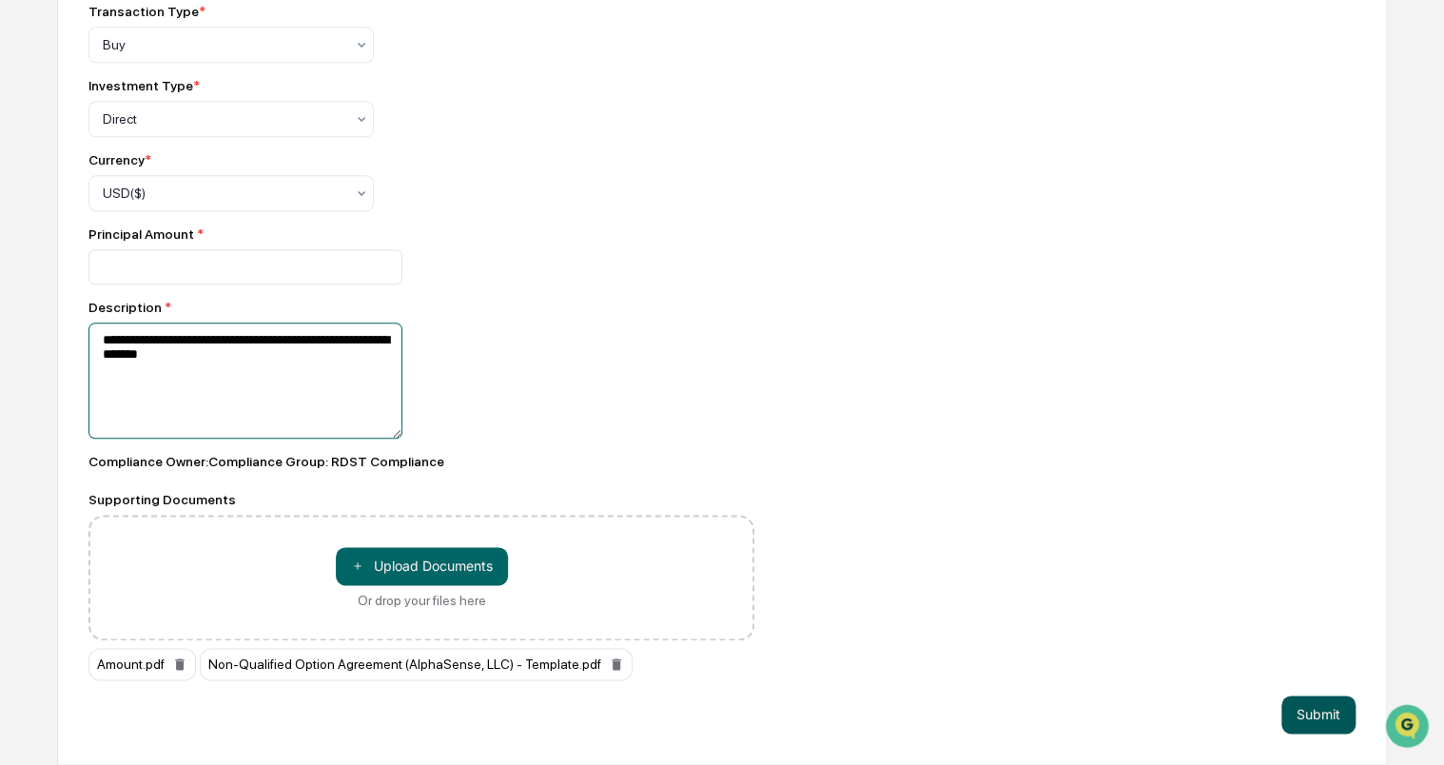
type textarea "**********"
click at [1331, 714] on button "Submit" at bounding box center [1319, 714] width 74 height 38
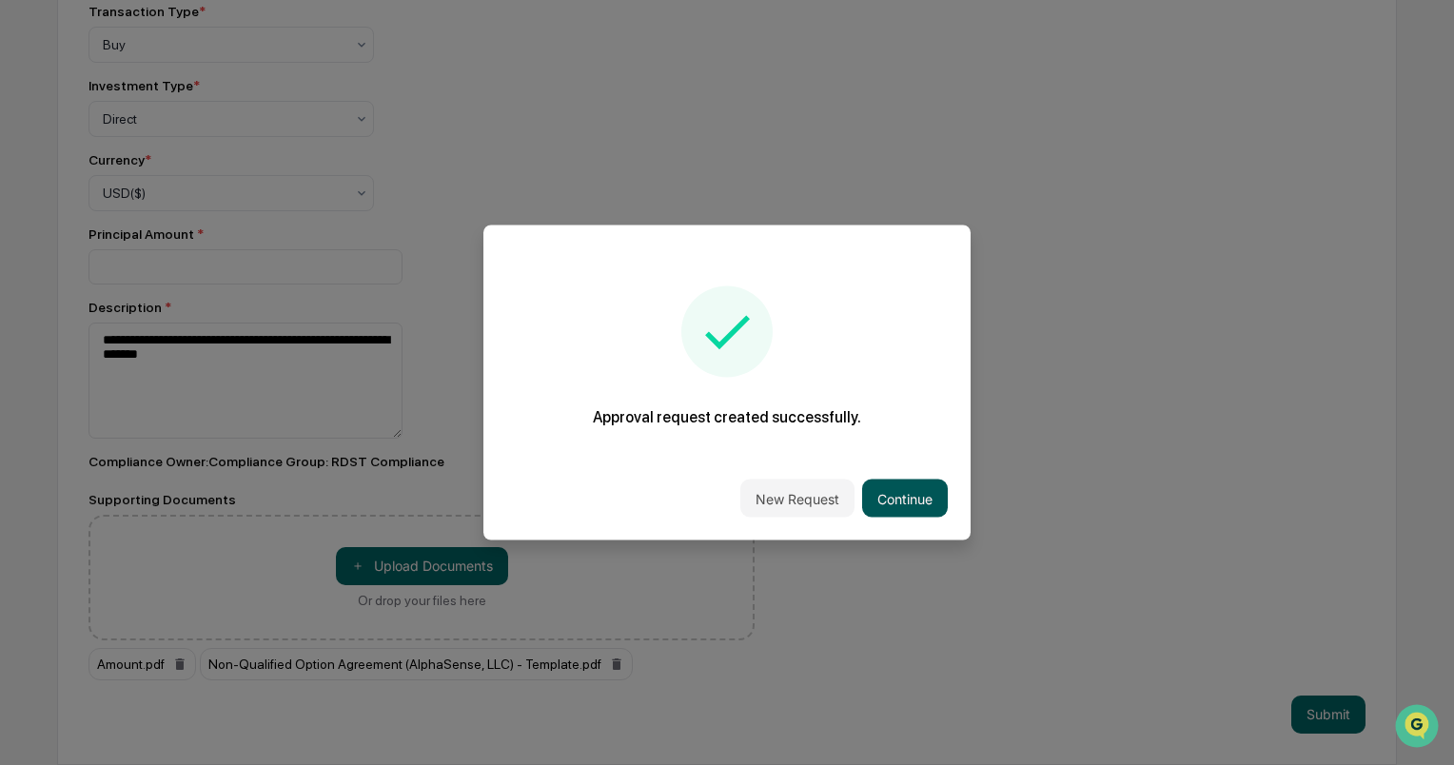
click at [896, 487] on button "Continue" at bounding box center [905, 499] width 86 height 38
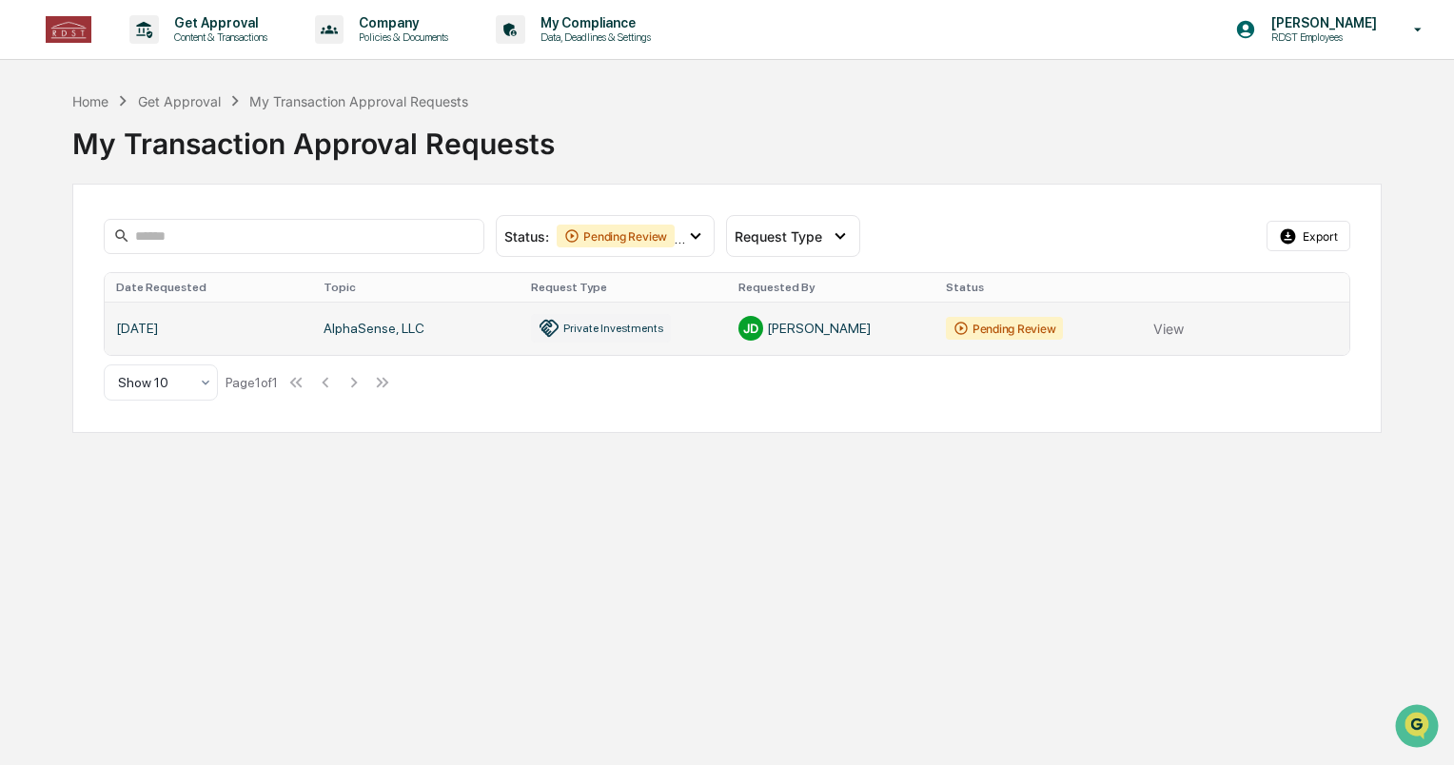
click at [1166, 336] on link at bounding box center [726, 328] width 1243 height 53
